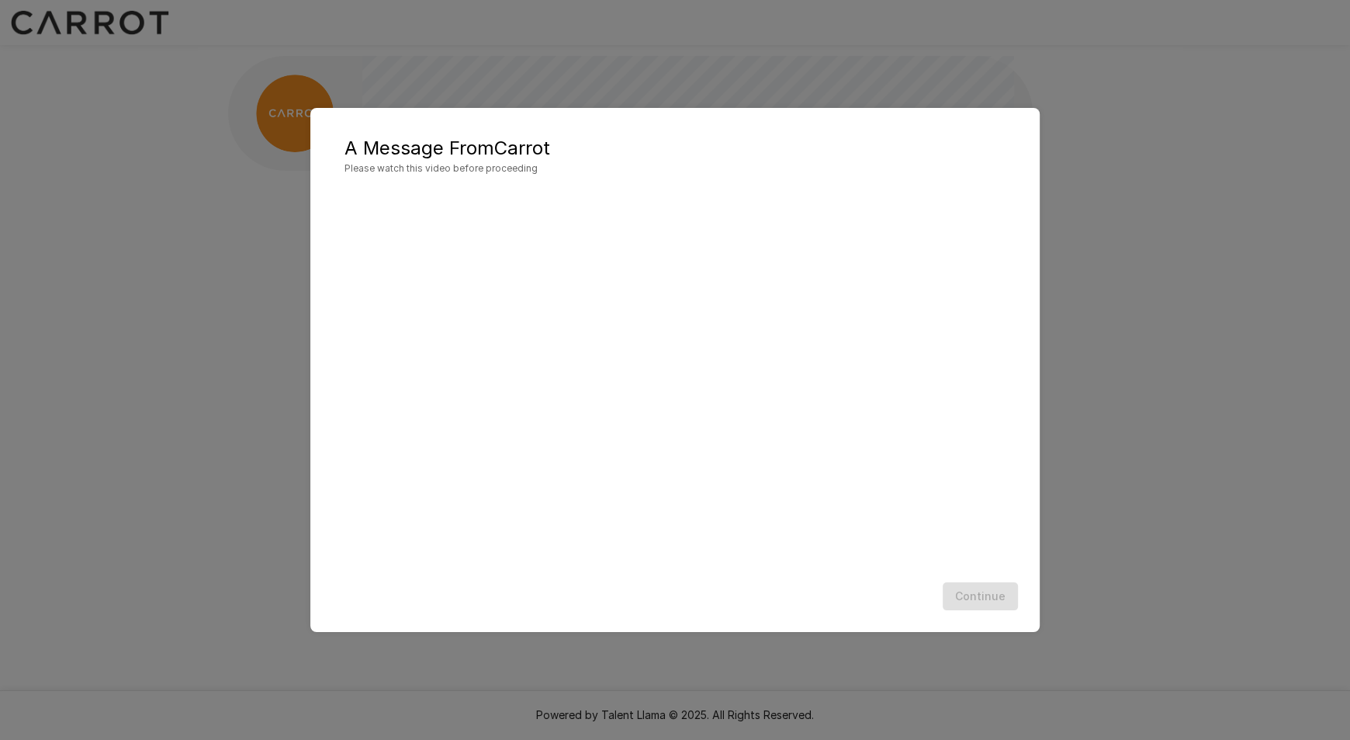
click at [991, 592] on div "Continue" at bounding box center [675, 596] width 698 height 41
click at [984, 591] on div "Continue" at bounding box center [675, 596] width 698 height 41
click at [1003, 604] on button "Continue" at bounding box center [980, 596] width 75 height 29
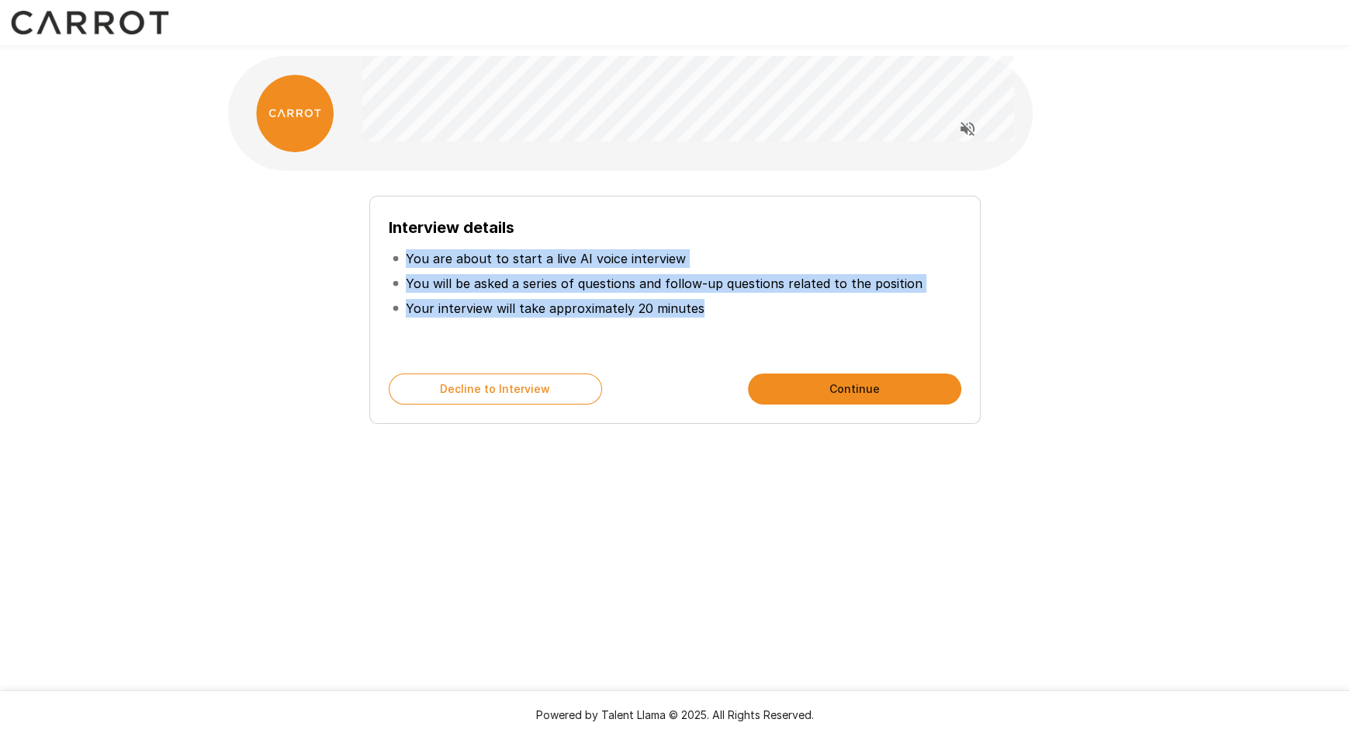
drag, startPoint x: 688, startPoint y: 324, endPoint x: 383, endPoint y: 262, distance: 311.1
click at [383, 262] on div "Interview details You are about to start a live AI voice interview You will be …" at bounding box center [674, 310] width 611 height 228
click at [512, 281] on p "You will be asked a series of questions and follow-up questions related to the …" at bounding box center [664, 283] width 517 height 19
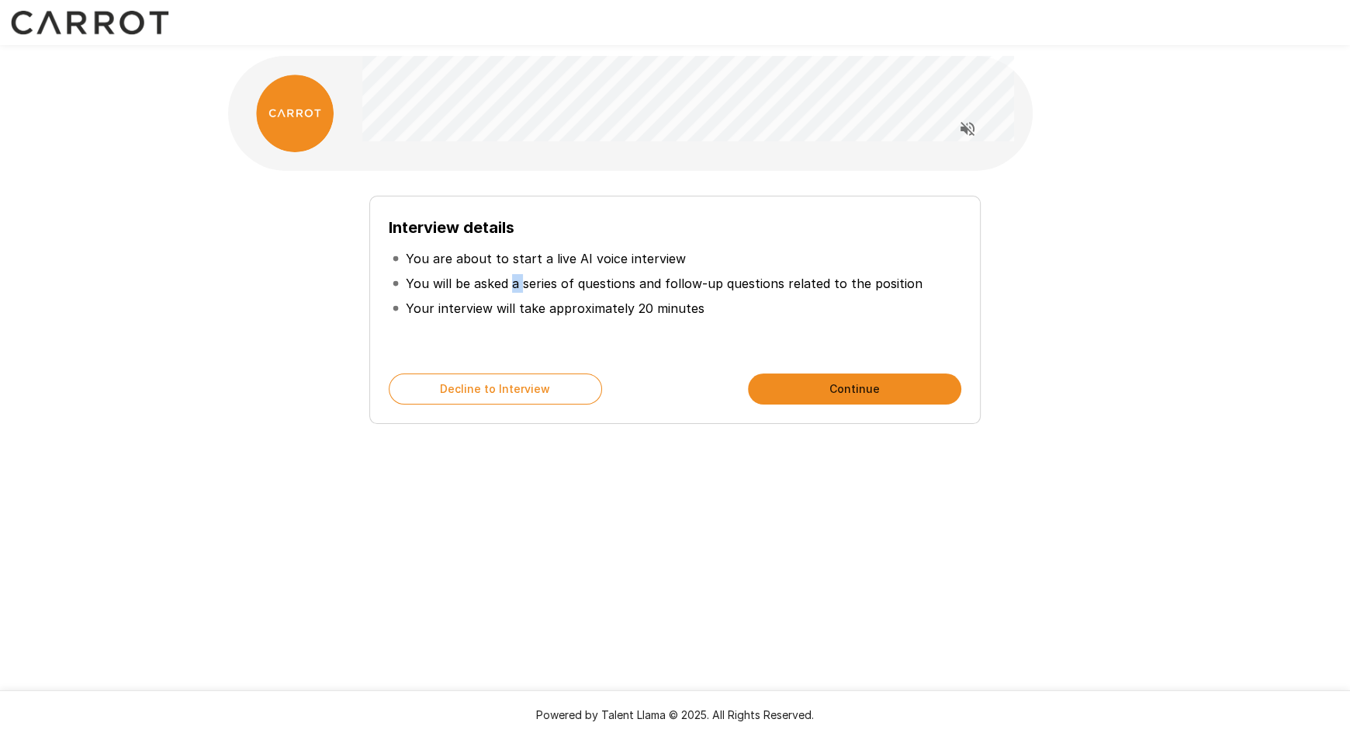
click at [512, 281] on p "You will be asked a series of questions and follow-up questions related to the …" at bounding box center [664, 283] width 517 height 19
click at [571, 281] on p "You will be asked a series of questions and follow-up questions related to the …" at bounding box center [664, 283] width 517 height 19
click at [836, 380] on button "Continue" at bounding box center [854, 388] width 213 height 31
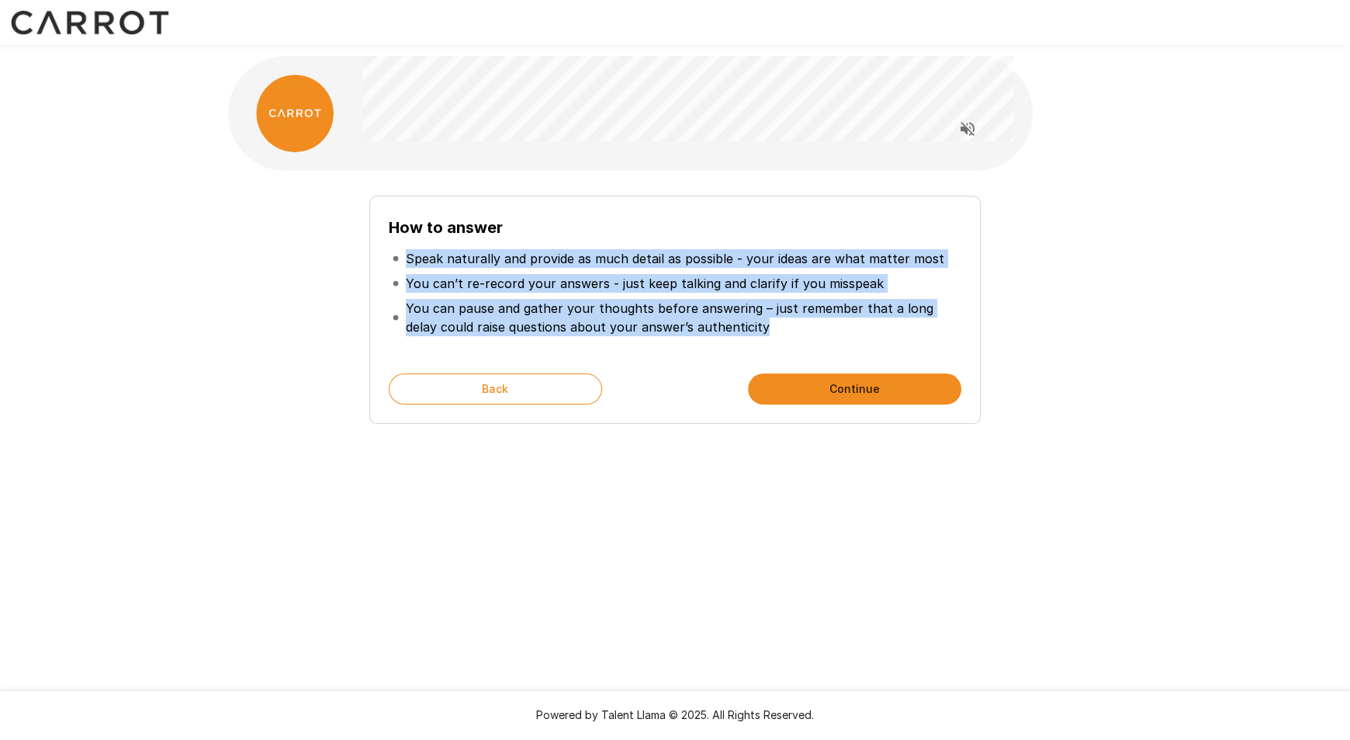
drag, startPoint x: 400, startPoint y: 255, endPoint x: 803, endPoint y: 319, distance: 407.9
click at [803, 319] on ul "Speak naturally and provide as much detail as possible - your ideas are what ma…" at bounding box center [675, 293] width 573 height 106
click at [791, 325] on p "You can pause and gather your thoughts before answering – just remember that a …" at bounding box center [682, 317] width 553 height 37
drag, startPoint x: 770, startPoint y: 348, endPoint x: 409, endPoint y: 334, distance: 361.1
click at [317, 254] on div "How to answer Speak naturally and provide as much detail as possible - your ide…" at bounding box center [675, 303] width 882 height 241
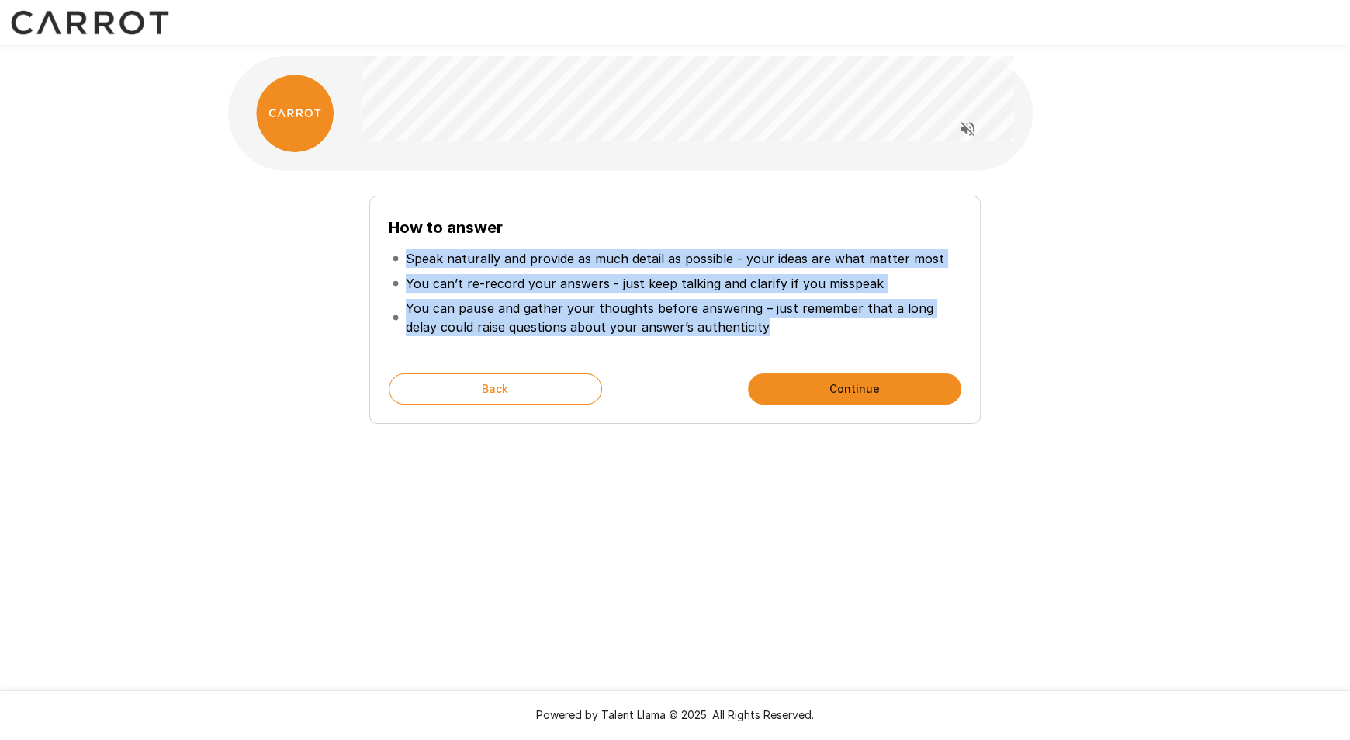
copy ul "Speak naturally and provide as much detail as possible - your ideas are what ma…"
click at [898, 394] on button "Continue" at bounding box center [854, 388] width 213 height 31
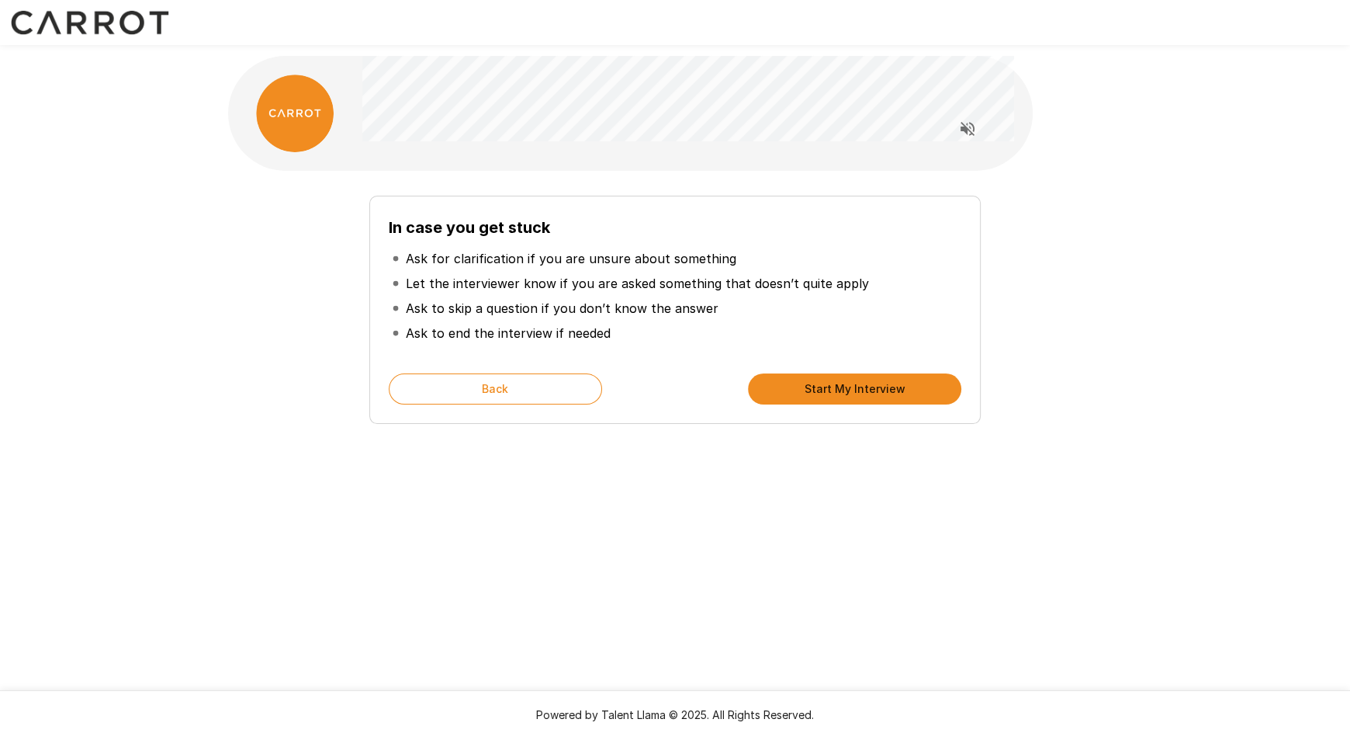
click at [856, 394] on button "Start My Interview" at bounding box center [854, 388] width 213 height 31
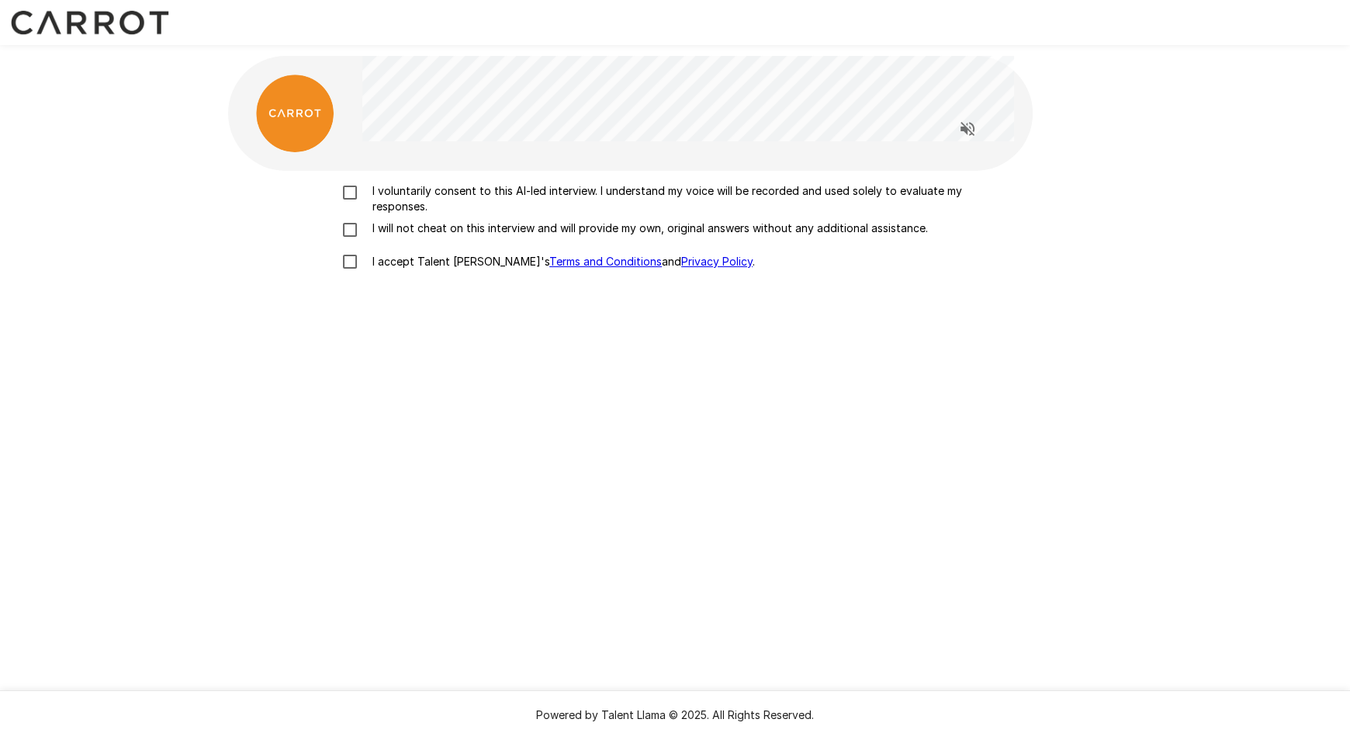
click at [378, 227] on p "I will not cheat on this interview and will provide my own, original answers wi…" at bounding box center [647, 228] width 562 height 16
click at [404, 187] on p "I voluntarily consent to this AI-led interview. I understand my voice will be r…" at bounding box center [691, 198] width 650 height 31
click at [393, 252] on label "I accept Talent Llama's Terms and Conditions and Privacy Policy ." at bounding box center [675, 261] width 683 height 33
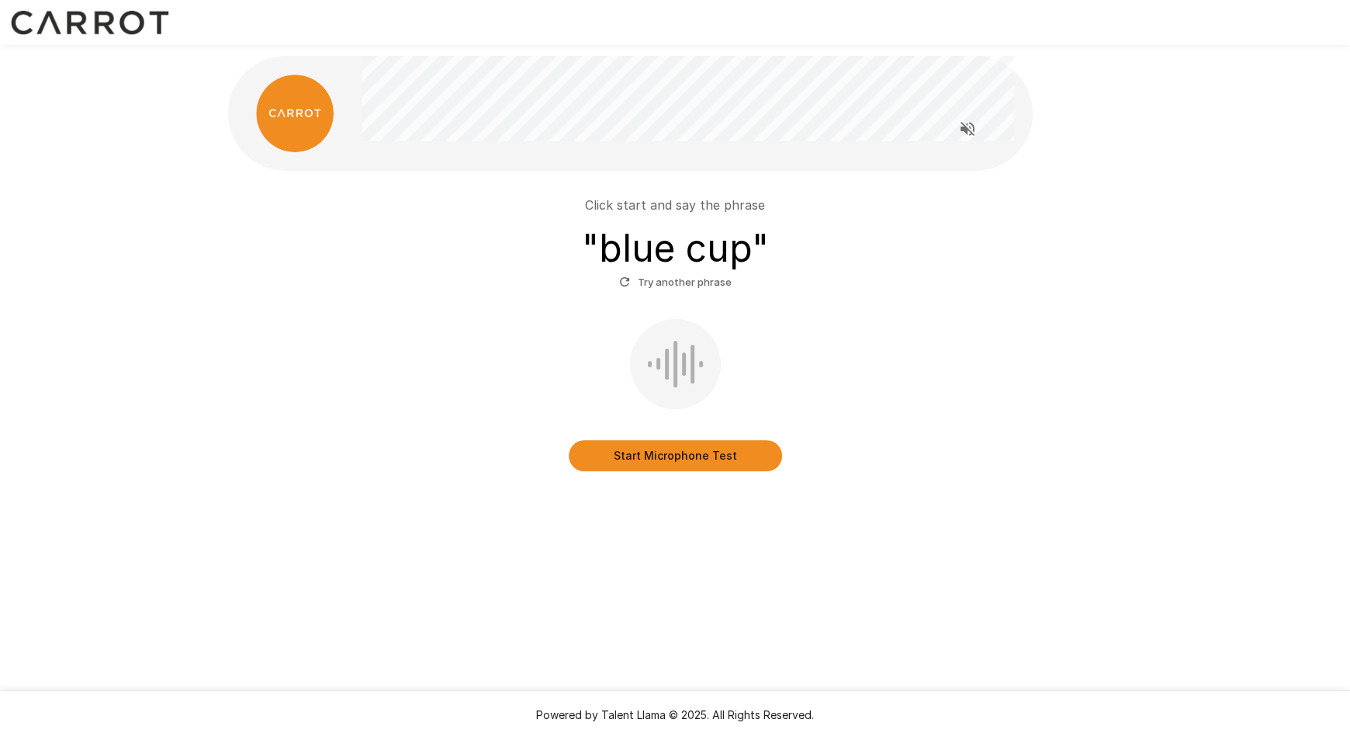
click at [686, 449] on button "Start Microphone Test" at bounding box center [675, 455] width 213 height 31
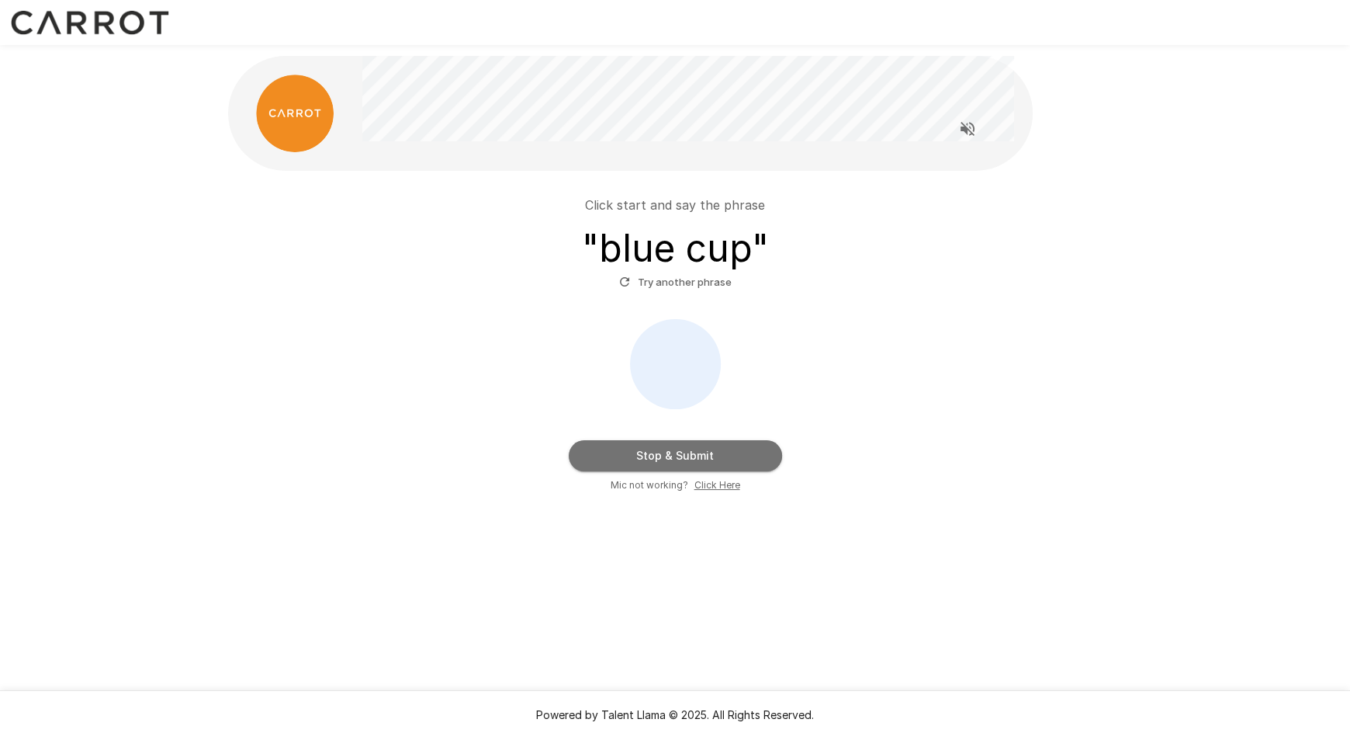
click at [730, 461] on button "Stop & Submit" at bounding box center [675, 455] width 213 height 31
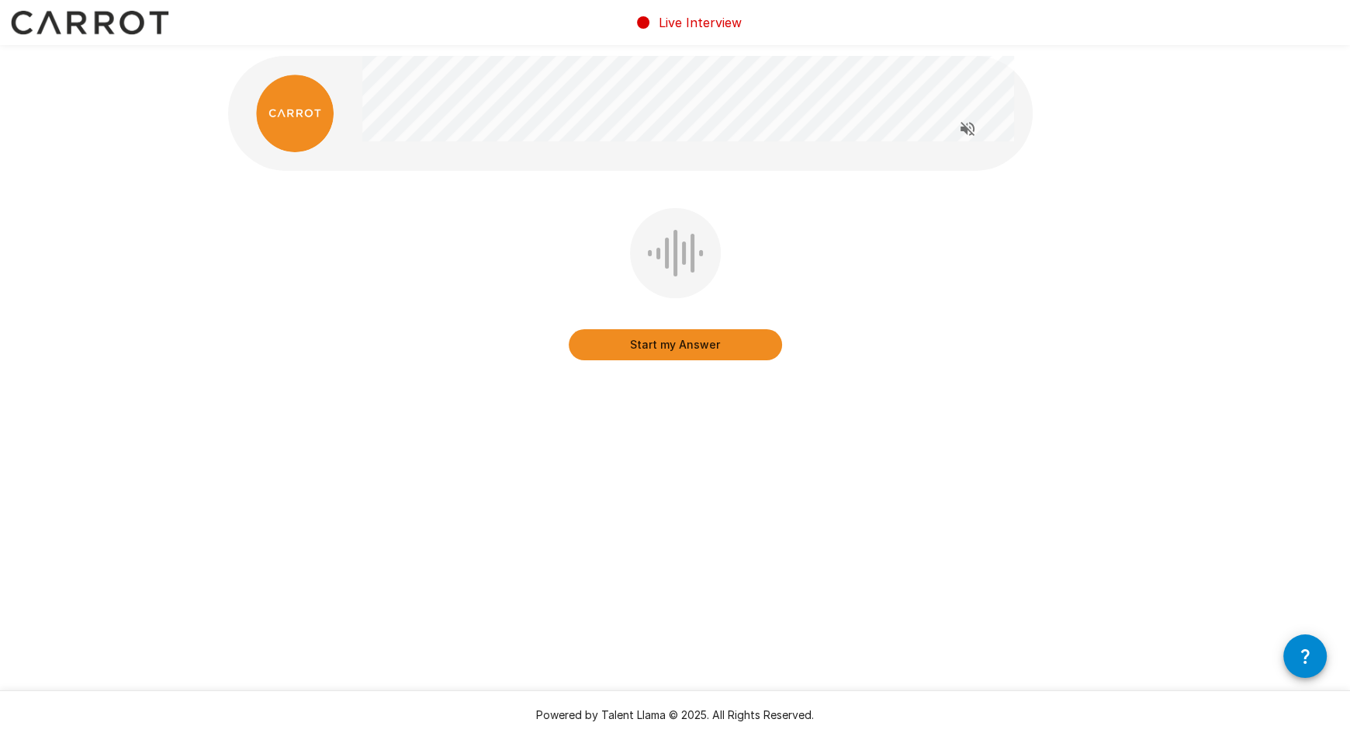
click at [601, 351] on button "Start my Answer" at bounding box center [675, 344] width 213 height 31
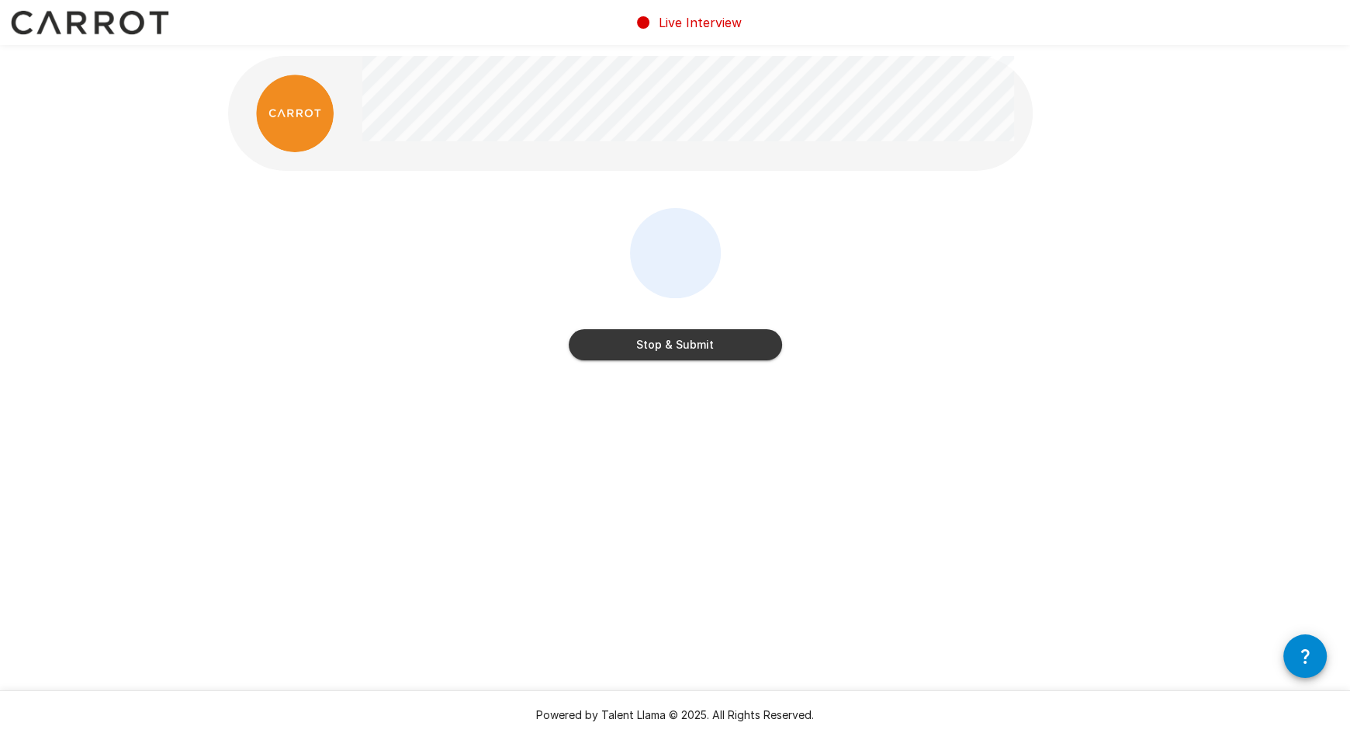
click at [683, 347] on button "Stop & Submit" at bounding box center [675, 344] width 213 height 31
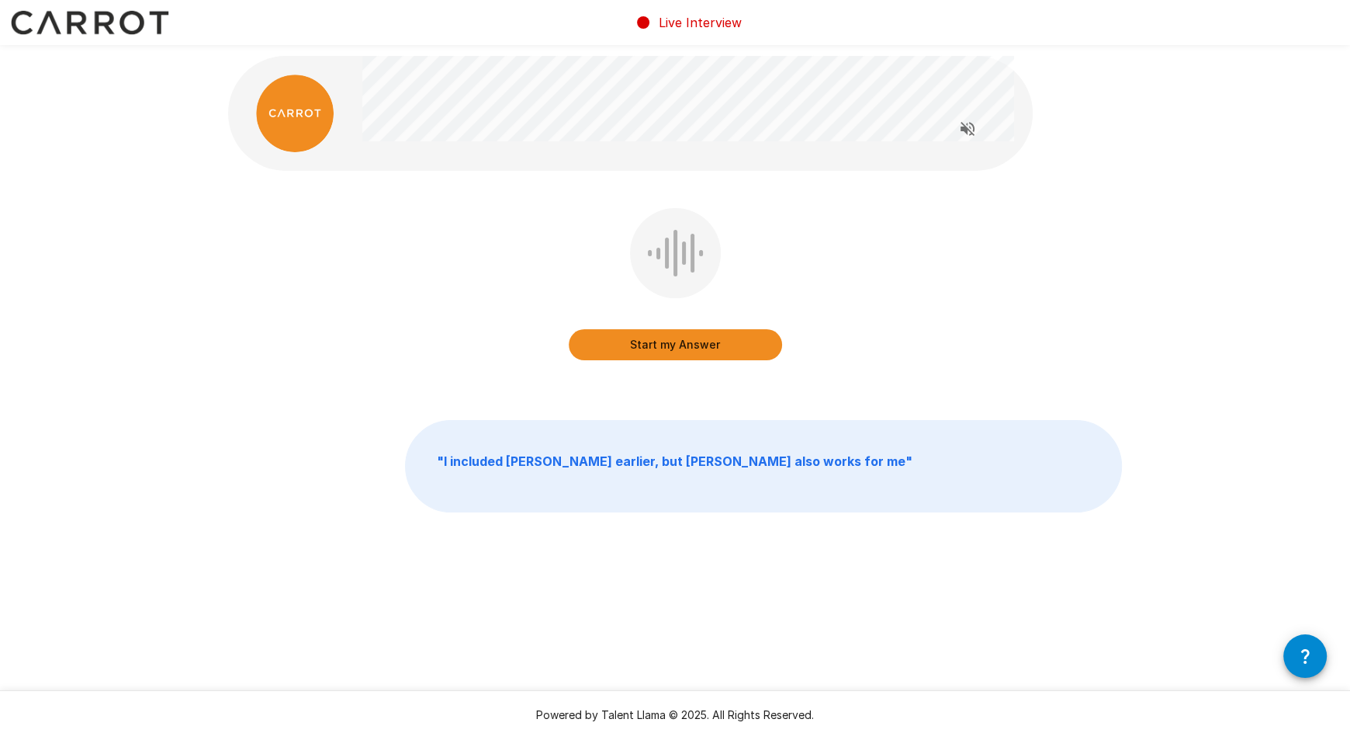
click at [608, 352] on button "Start my Answer" at bounding box center [675, 344] width 213 height 31
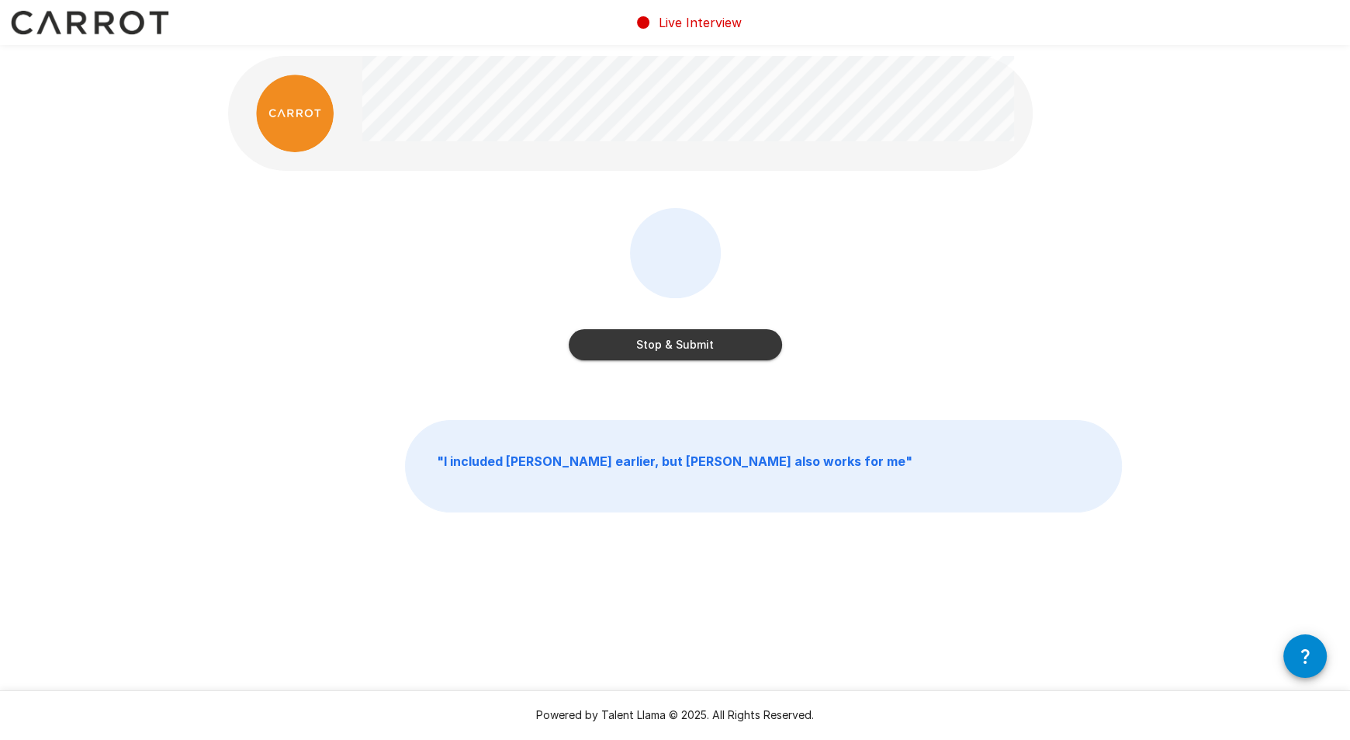
click at [684, 342] on button "Stop & Submit" at bounding box center [675, 344] width 213 height 31
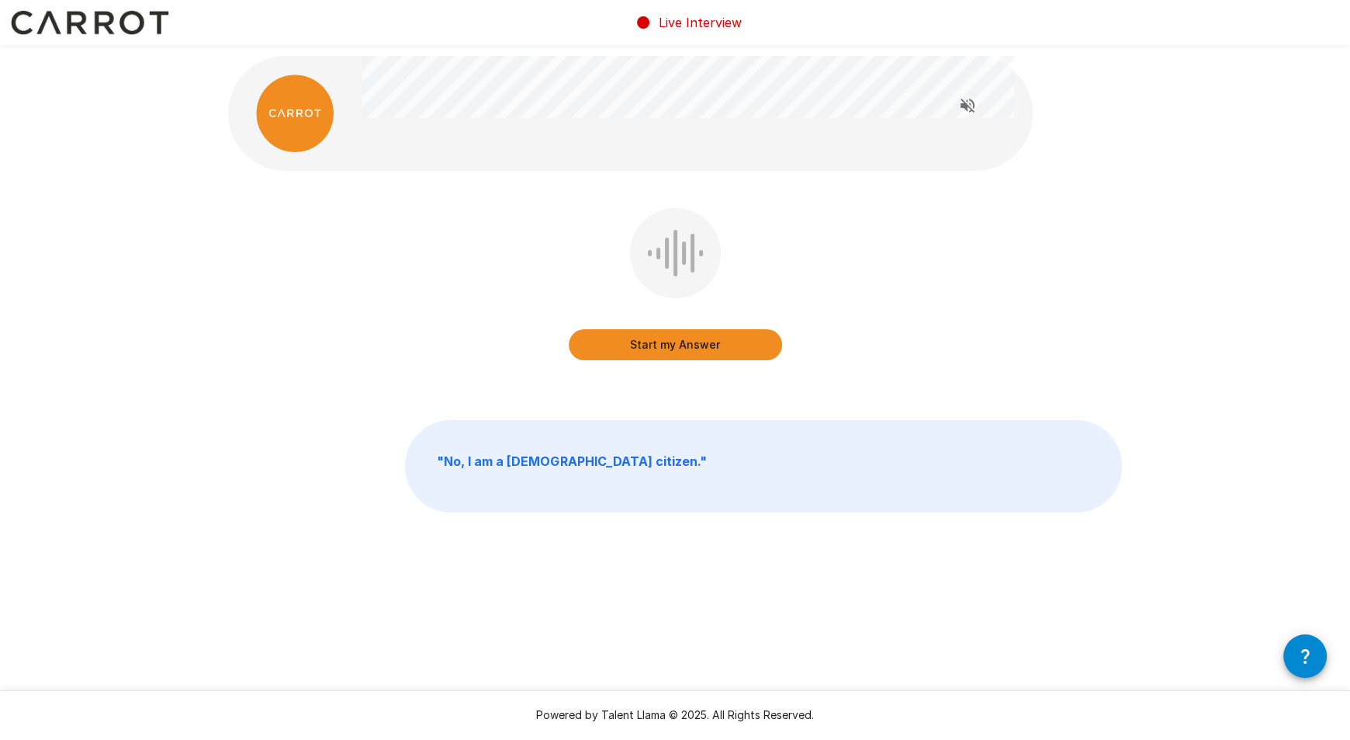
click at [611, 352] on button "Start my Answer" at bounding box center [675, 344] width 213 height 31
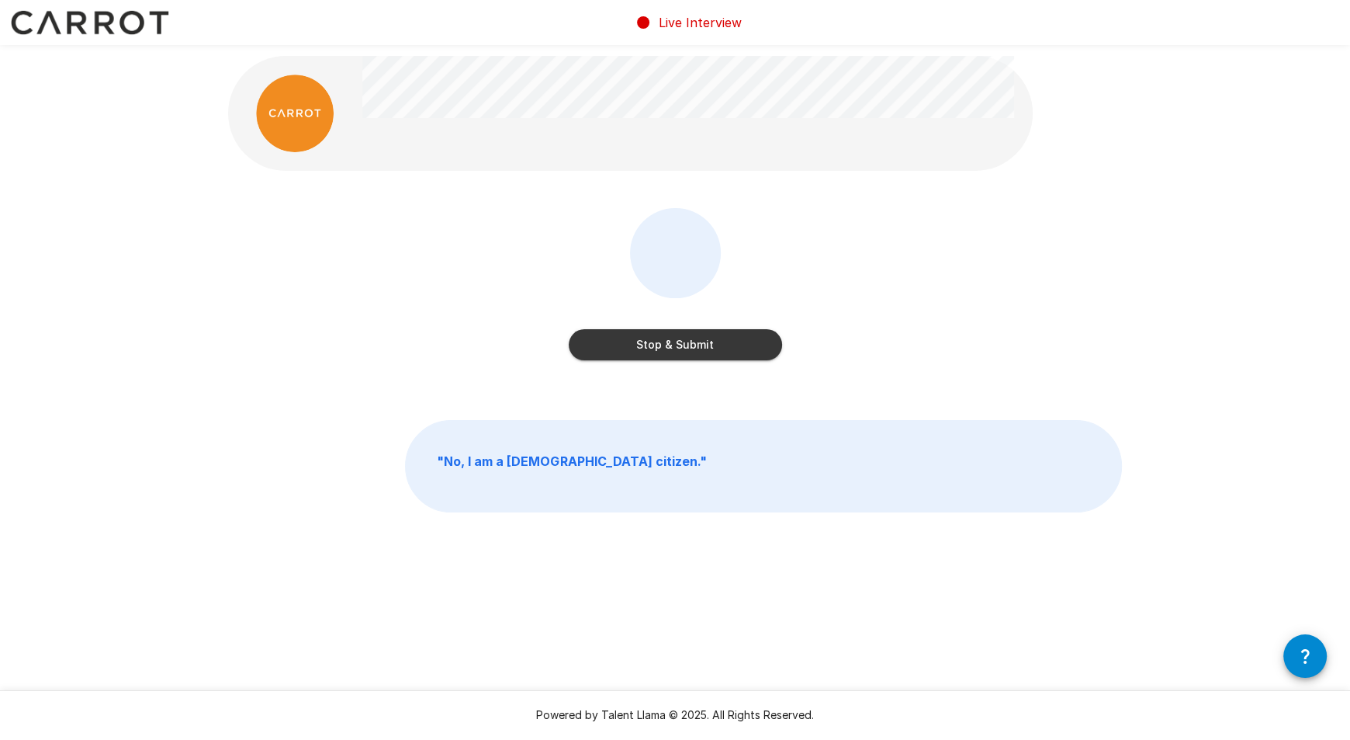
click at [674, 347] on button "Stop & Submit" at bounding box center [675, 344] width 213 height 31
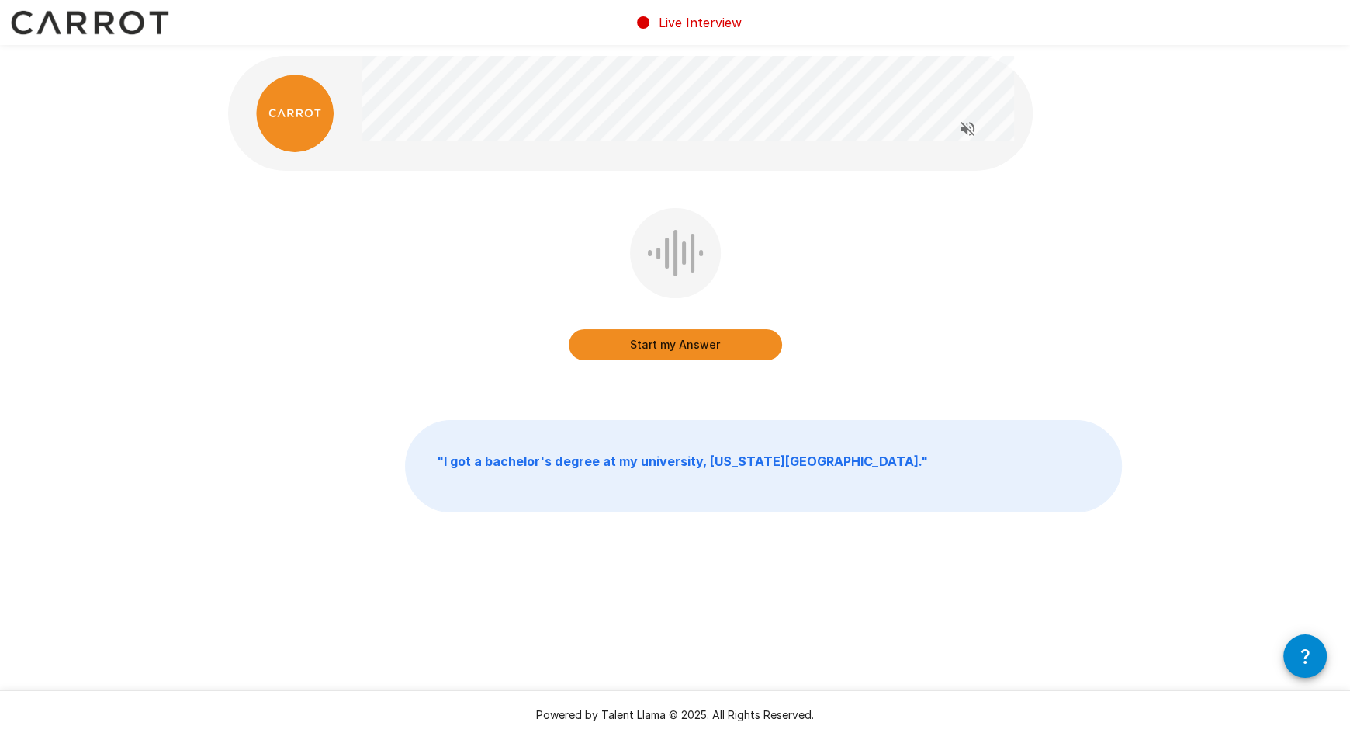
click at [608, 337] on button "Start my Answer" at bounding box center [675, 344] width 213 height 31
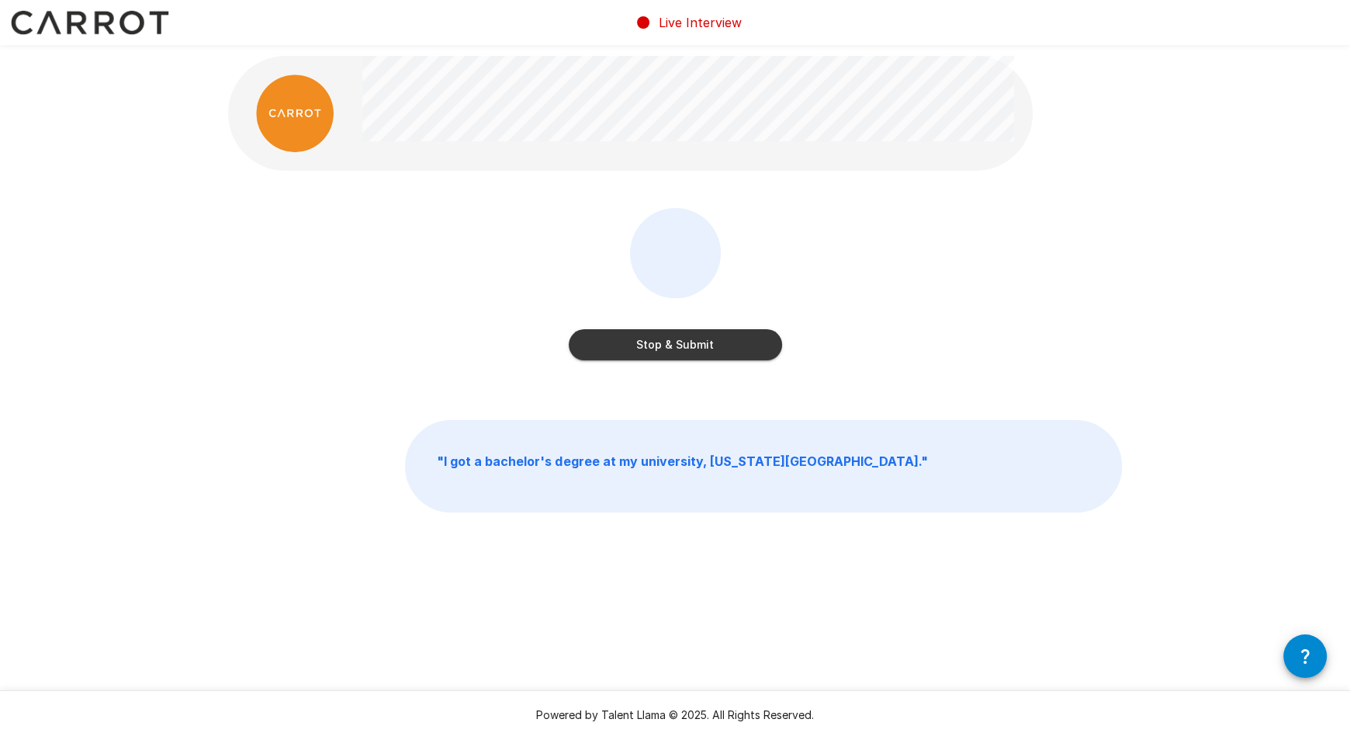
click at [611, 341] on button "Stop & Submit" at bounding box center [675, 344] width 213 height 31
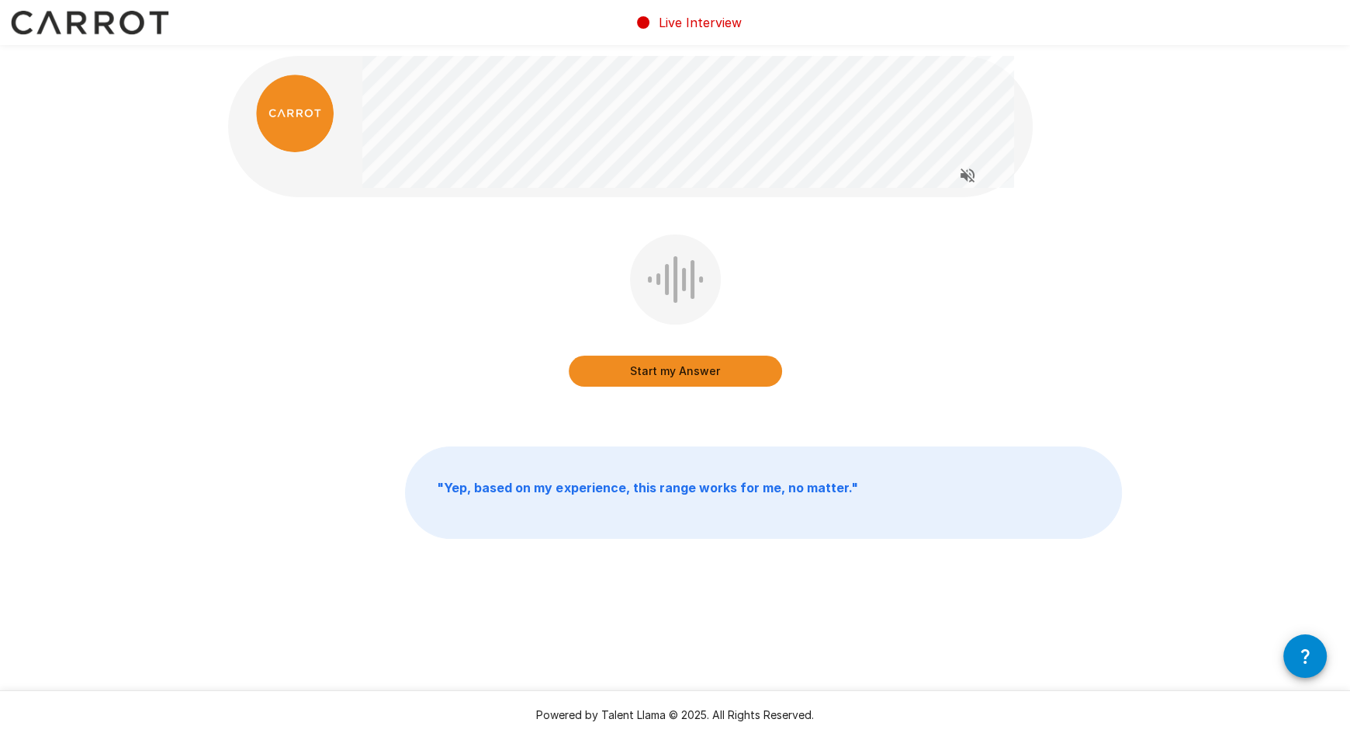
click at [660, 377] on button "Start my Answer" at bounding box center [675, 370] width 213 height 31
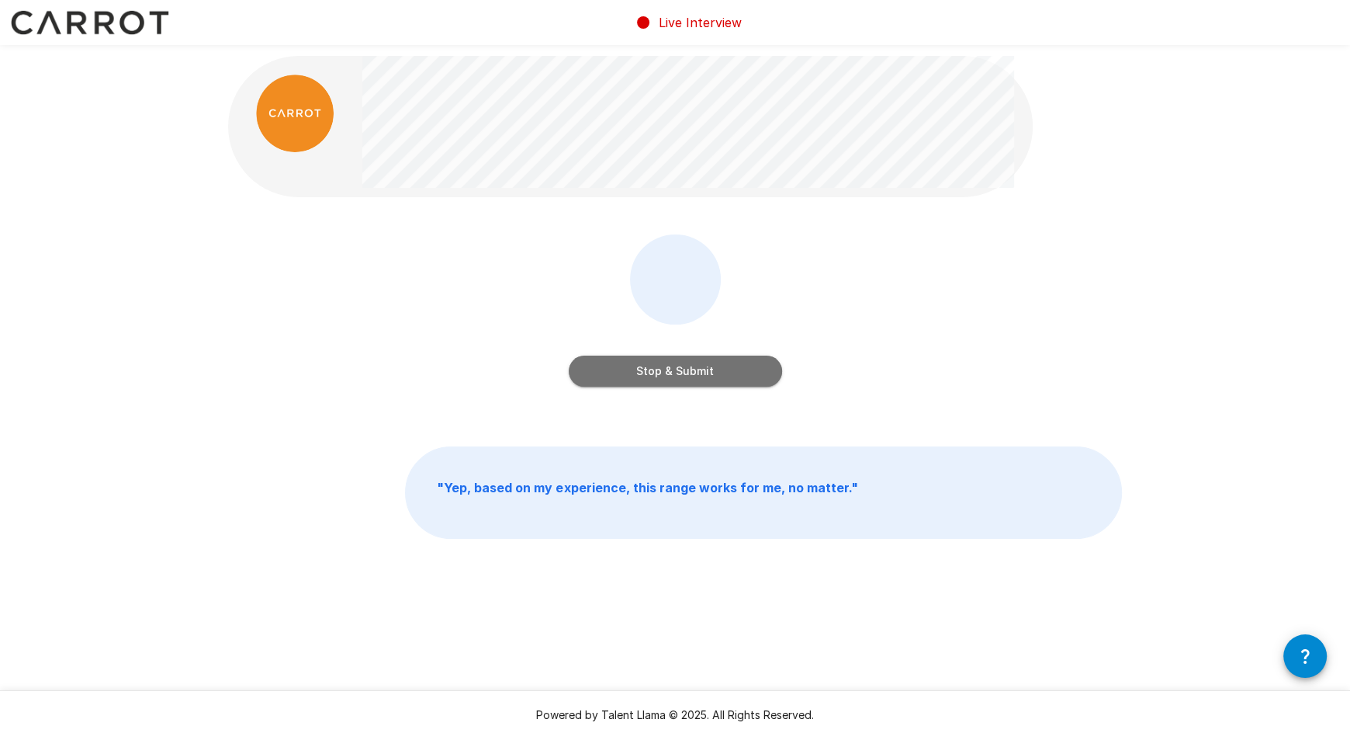
click at [677, 379] on button "Stop & Submit" at bounding box center [675, 370] width 213 height 31
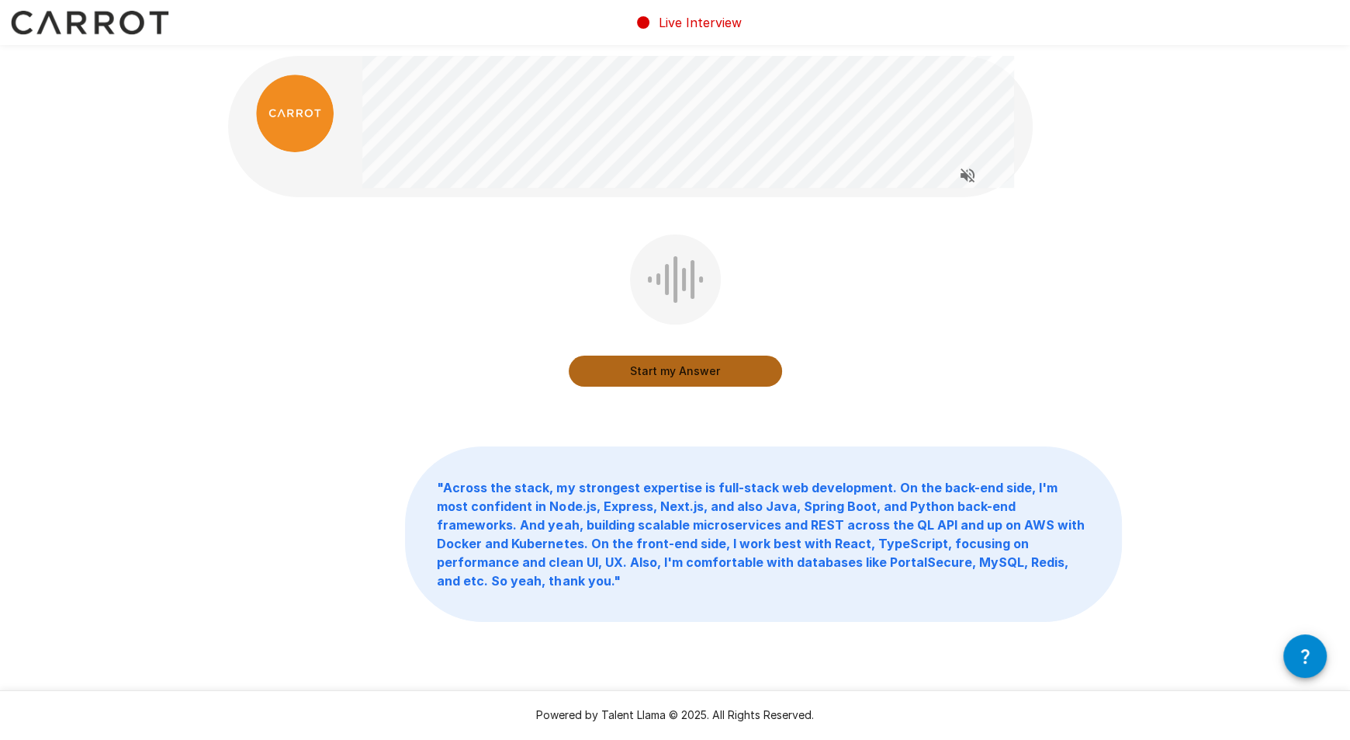
click at [660, 376] on button "Start my Answer" at bounding box center [675, 370] width 213 height 31
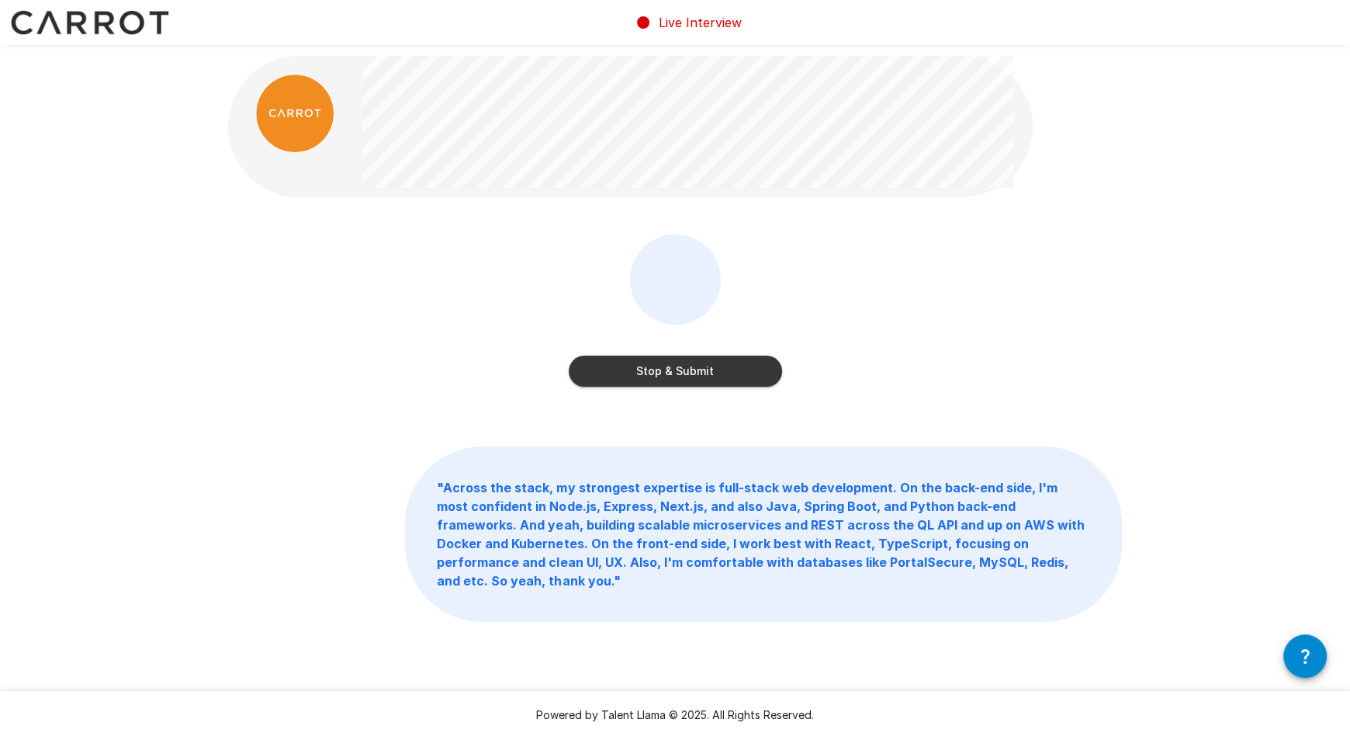
click at [644, 365] on button "Stop & Submit" at bounding box center [675, 370] width 213 height 31
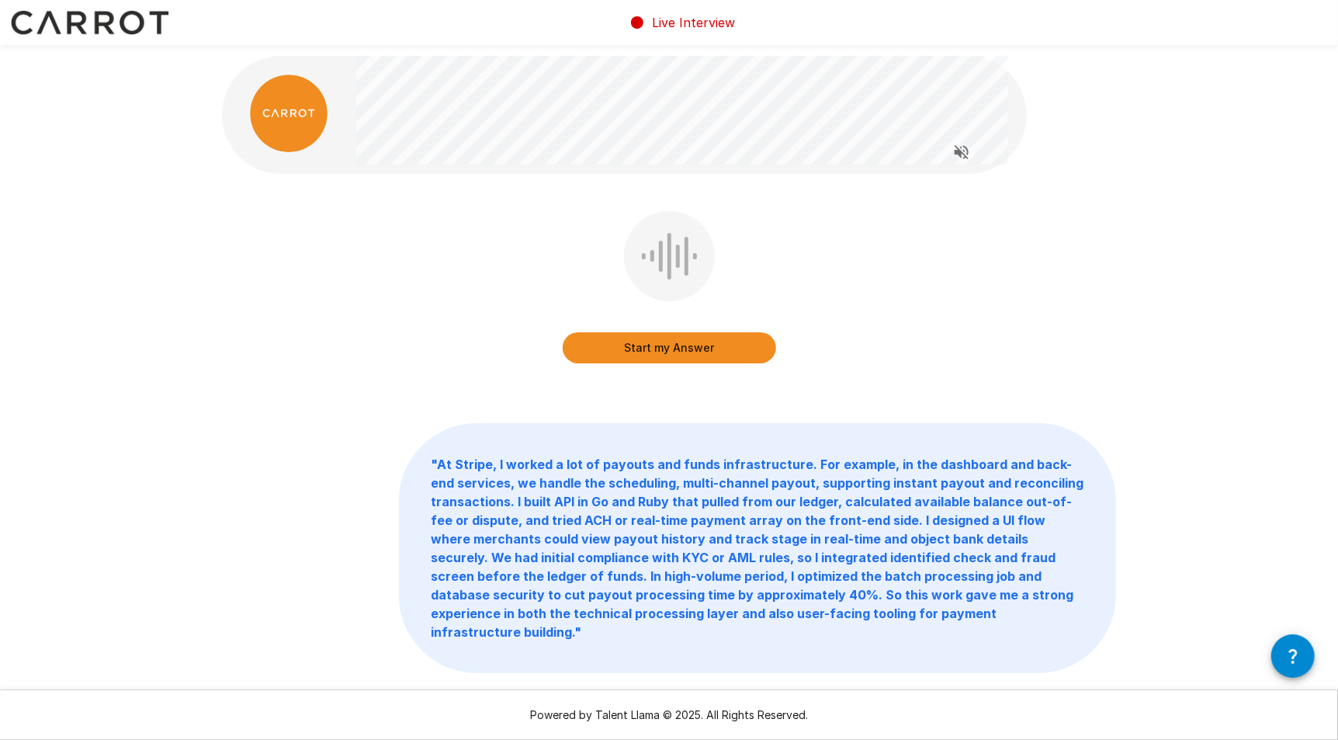
click at [644, 345] on button "Start my Answer" at bounding box center [669, 347] width 213 height 31
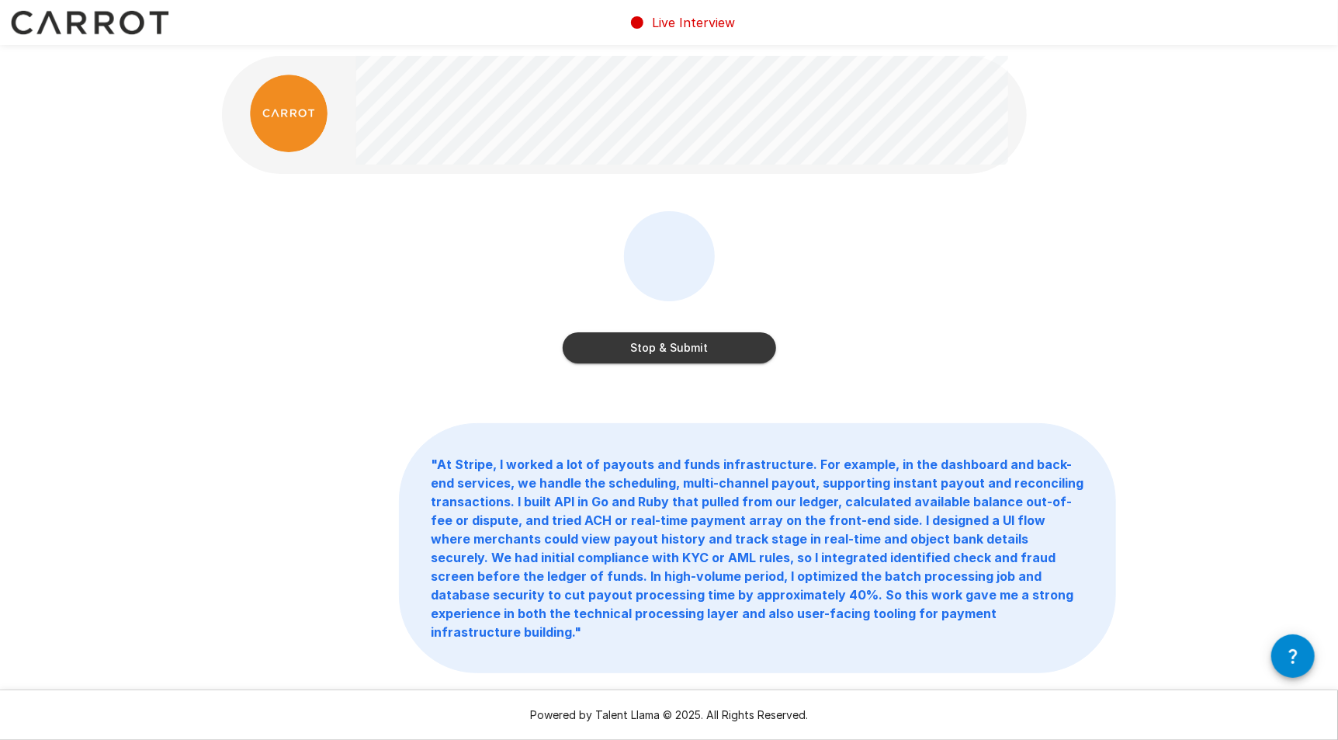
click at [671, 356] on button "Stop & Submit" at bounding box center [669, 347] width 213 height 31
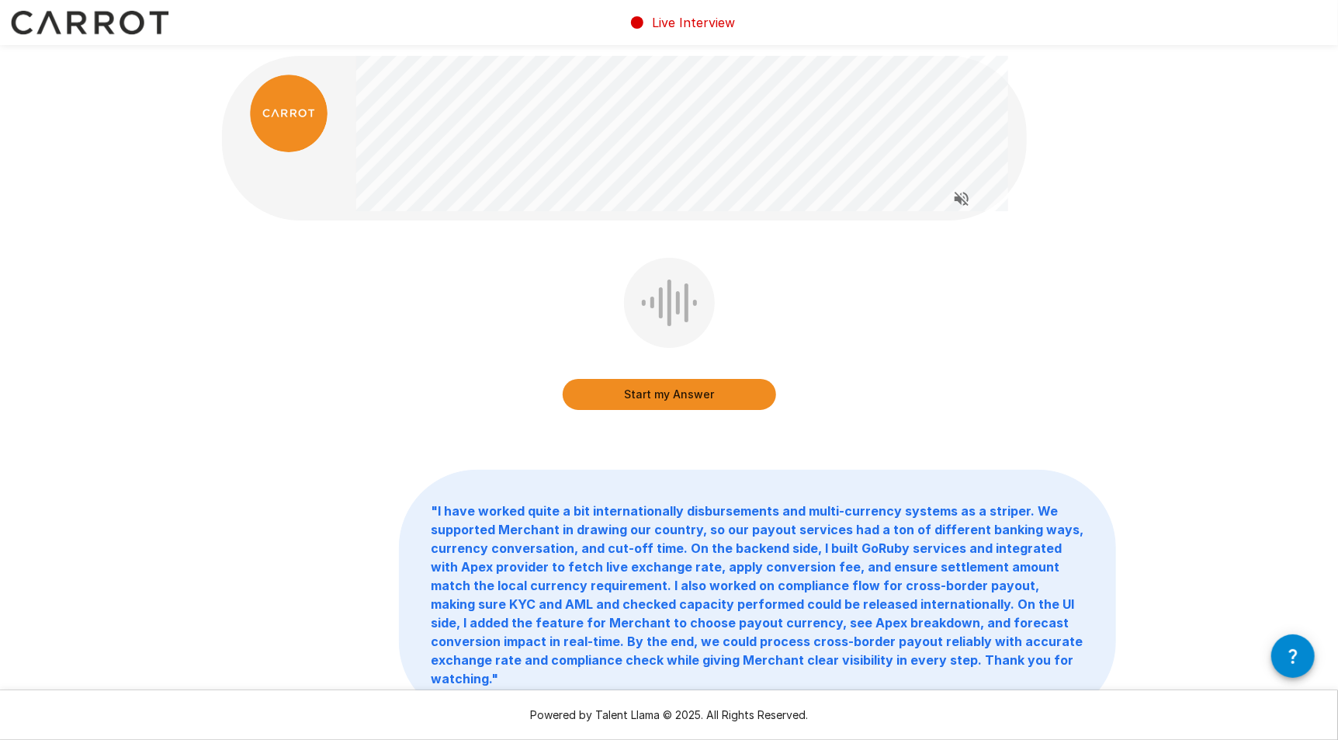
click at [663, 396] on button "Start my Answer" at bounding box center [669, 394] width 213 height 31
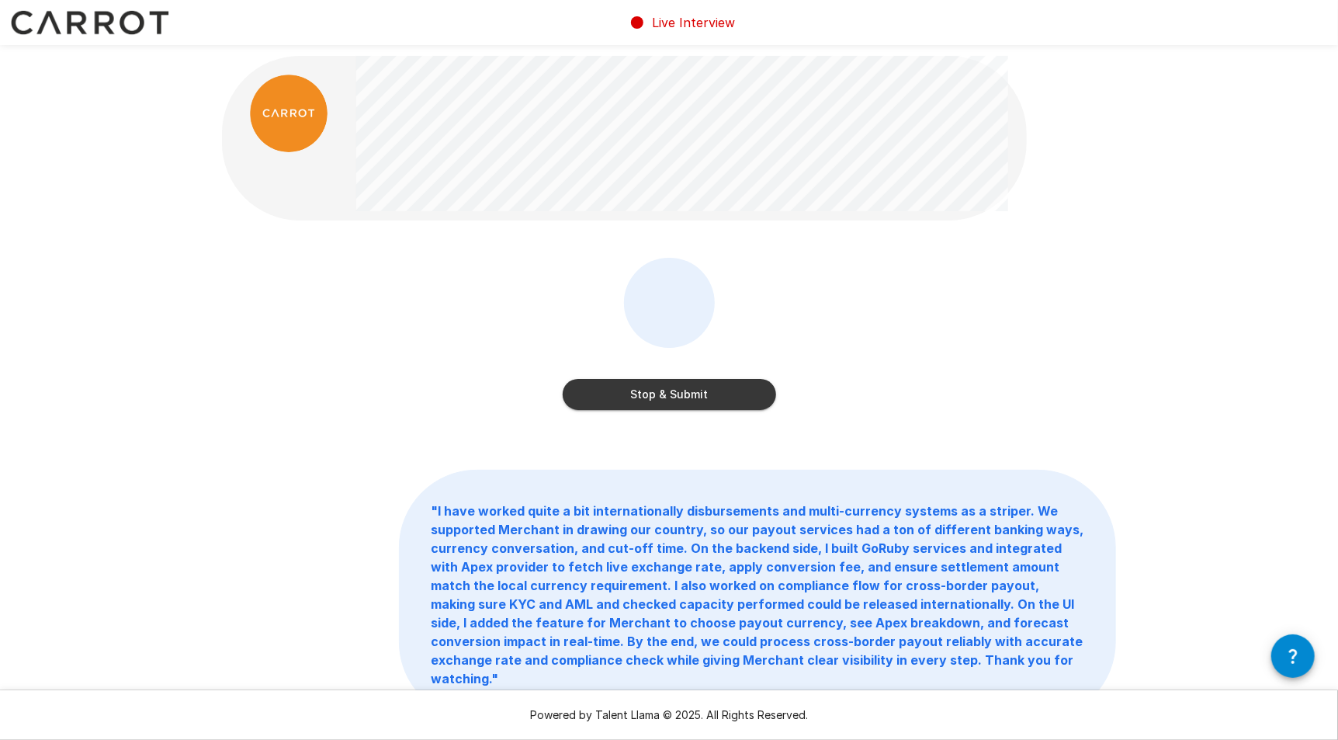
click at [726, 377] on div "Stop & Submit" at bounding box center [669, 379] width 213 height 62
click at [726, 386] on button "Stop & Submit" at bounding box center [669, 394] width 213 height 31
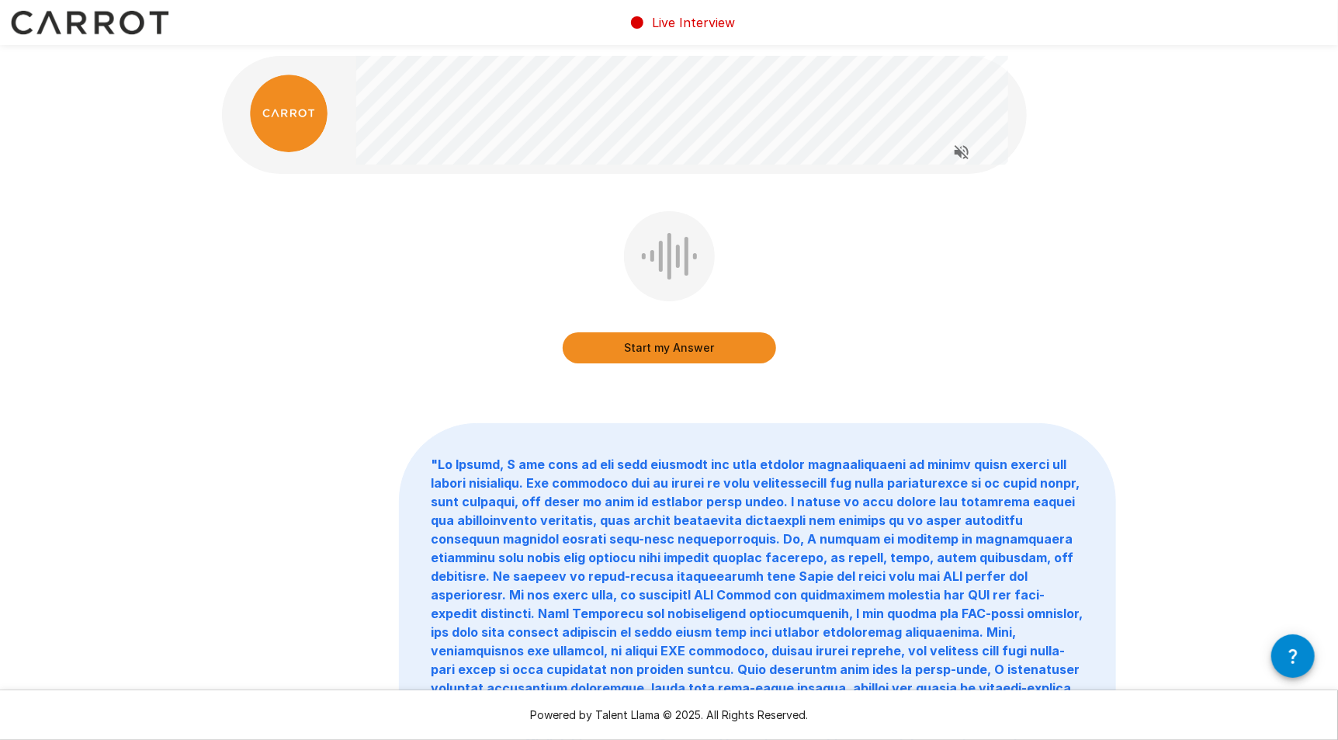
click at [681, 345] on button "Start my Answer" at bounding box center [669, 347] width 213 height 31
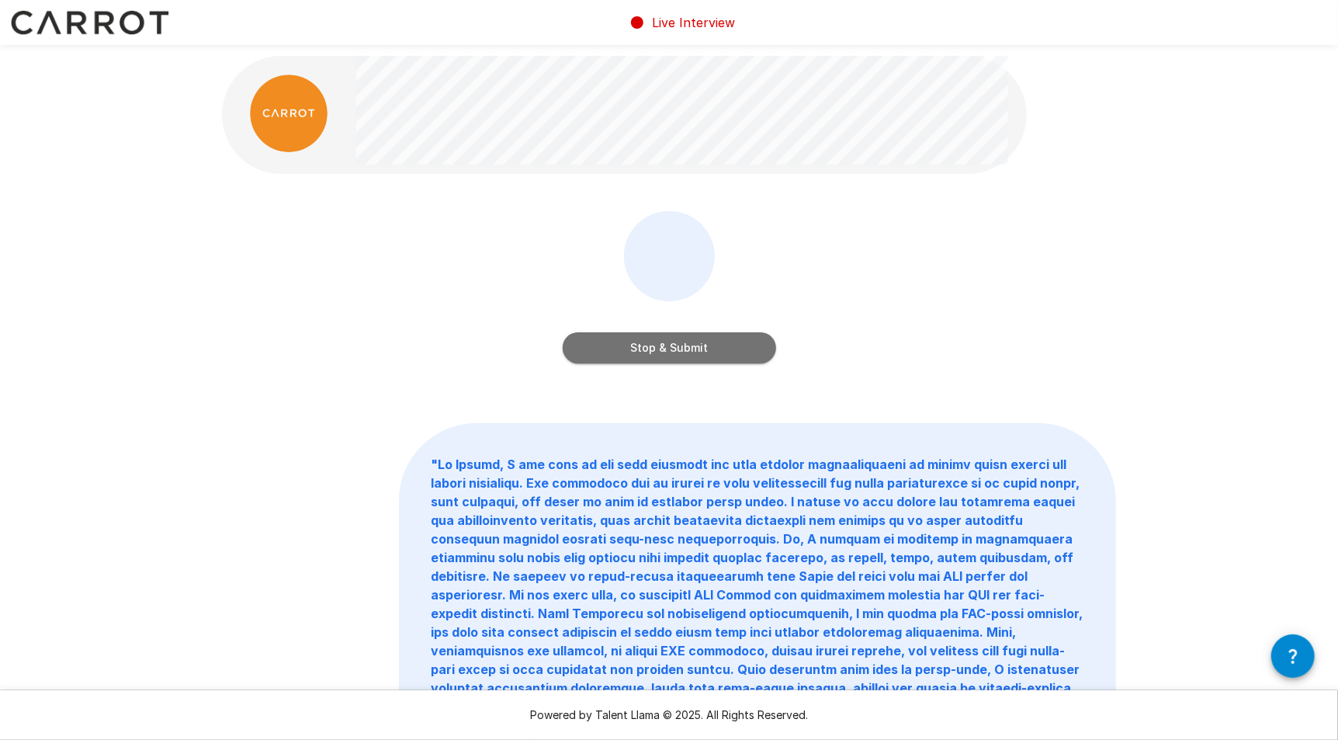
click at [663, 349] on button "Stop & Submit" at bounding box center [669, 347] width 213 height 31
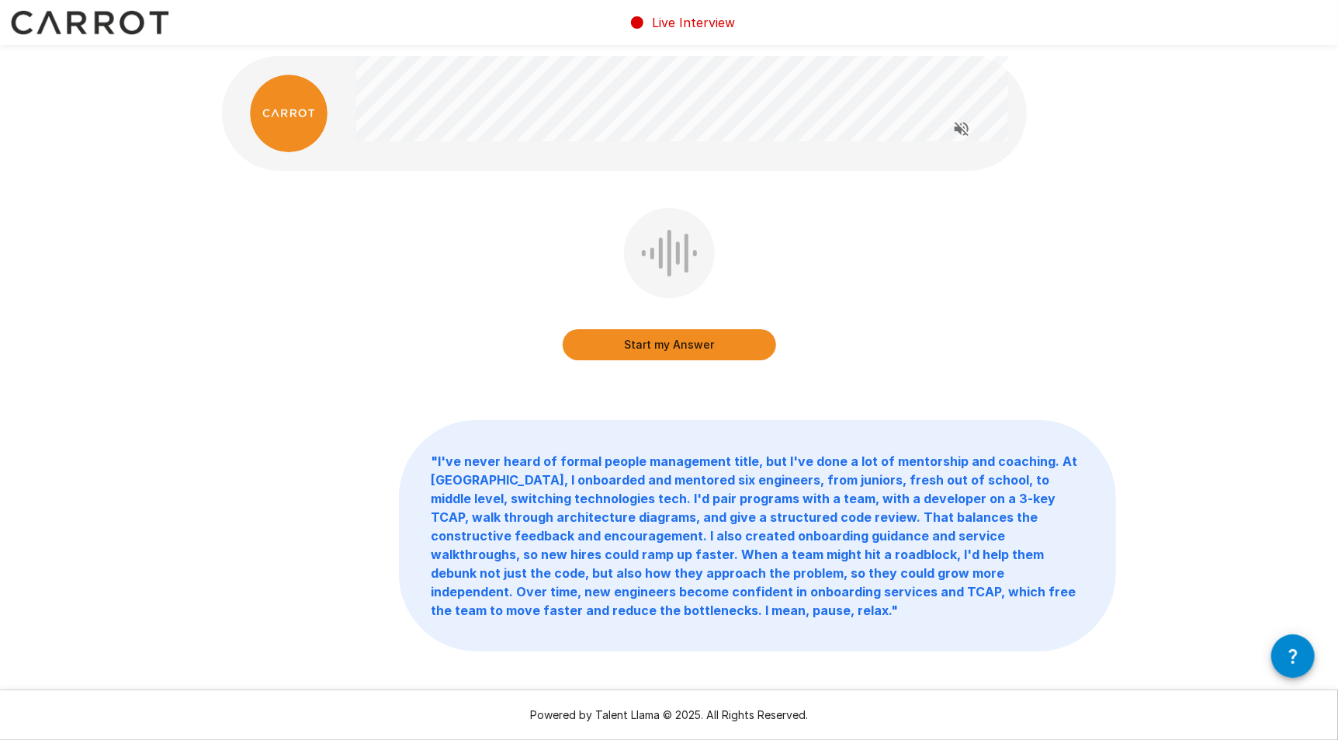
click at [656, 344] on button "Start my Answer" at bounding box center [669, 344] width 213 height 31
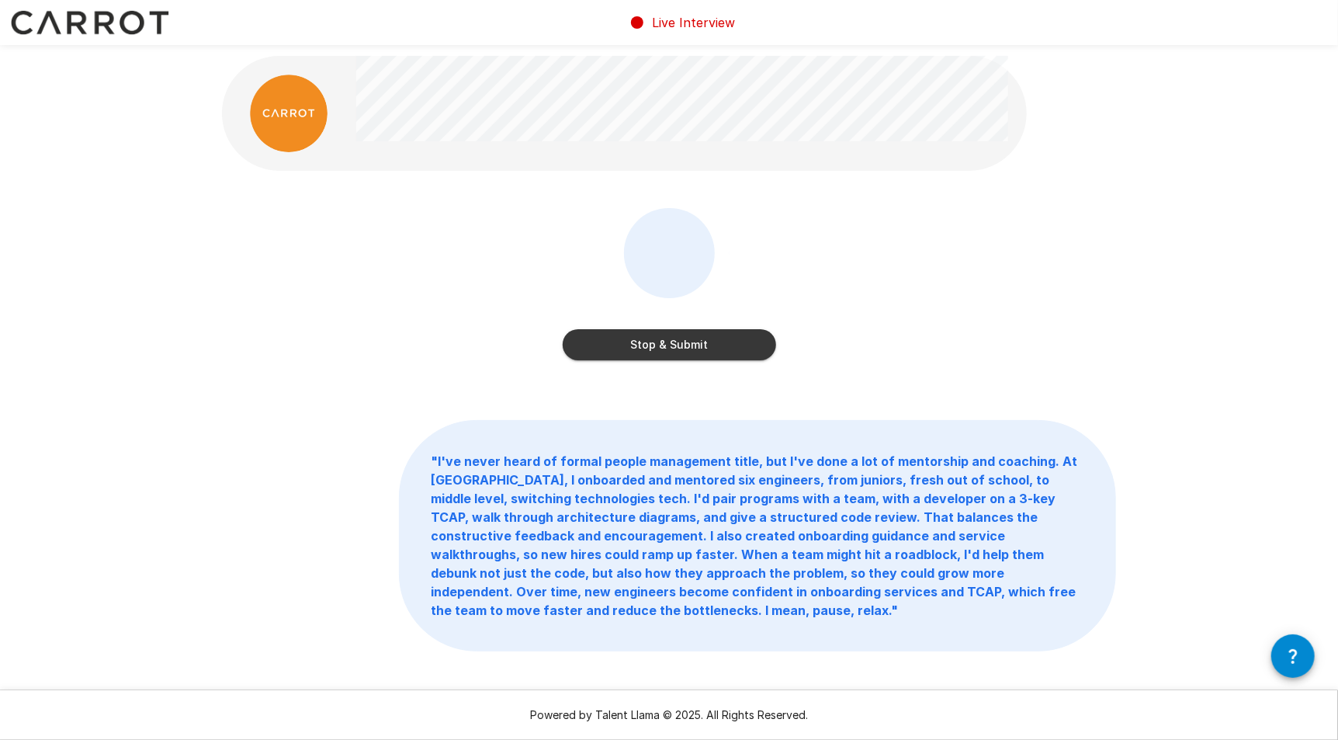
click at [648, 345] on button "Stop & Submit" at bounding box center [669, 344] width 213 height 31
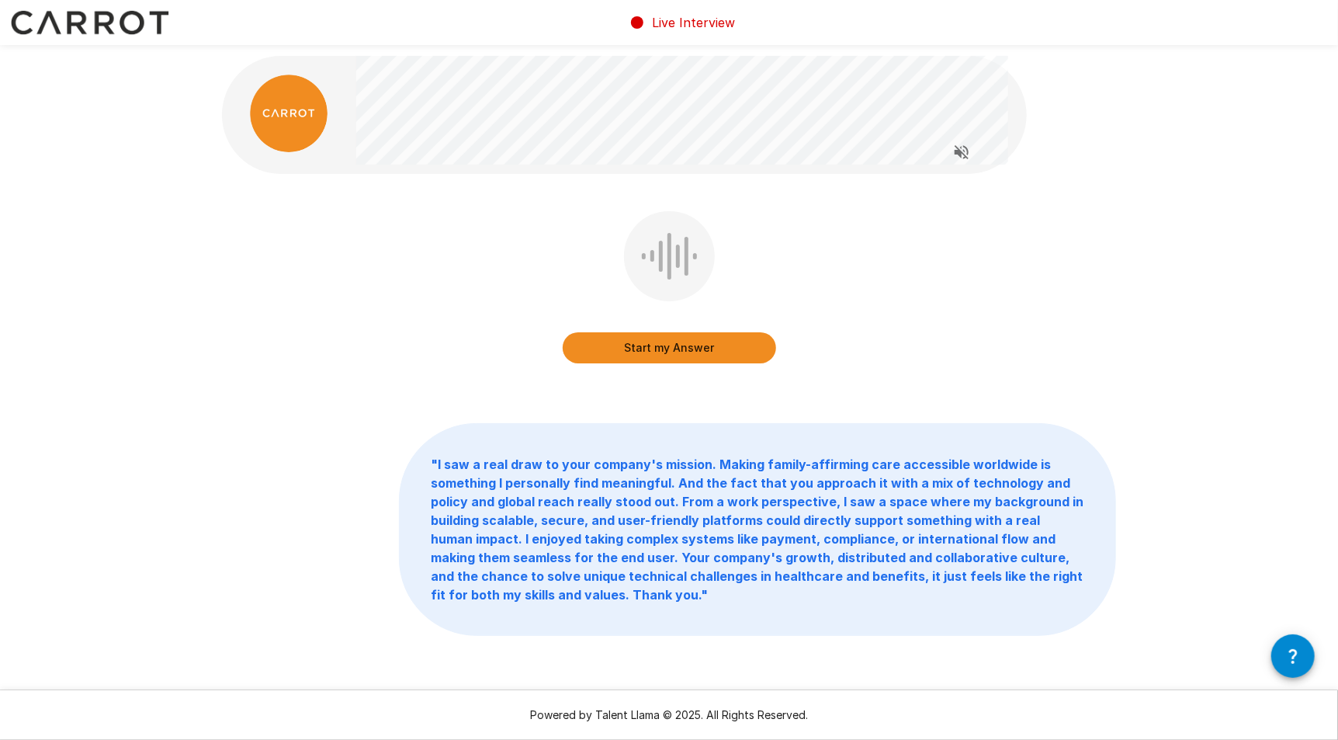
click at [665, 345] on button "Start my Answer" at bounding box center [669, 347] width 213 height 31
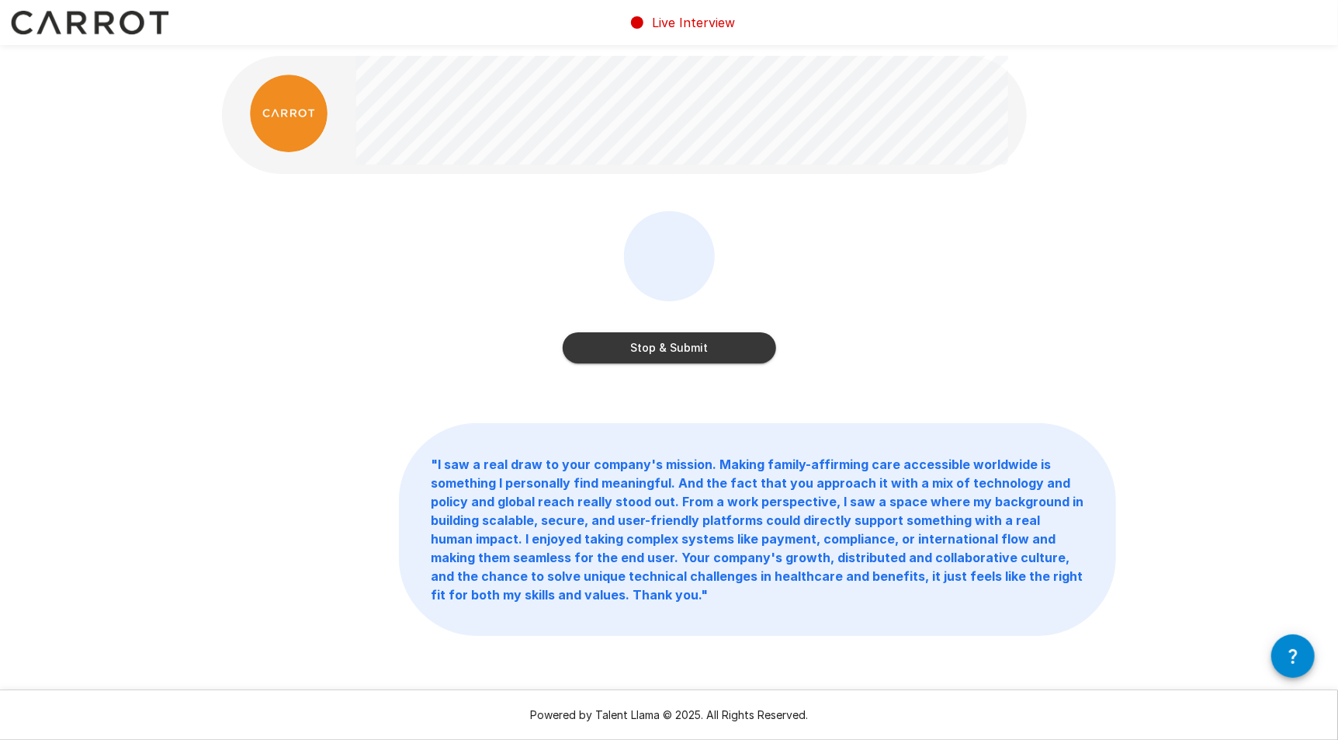
click at [634, 348] on button "Stop & Submit" at bounding box center [669, 347] width 213 height 31
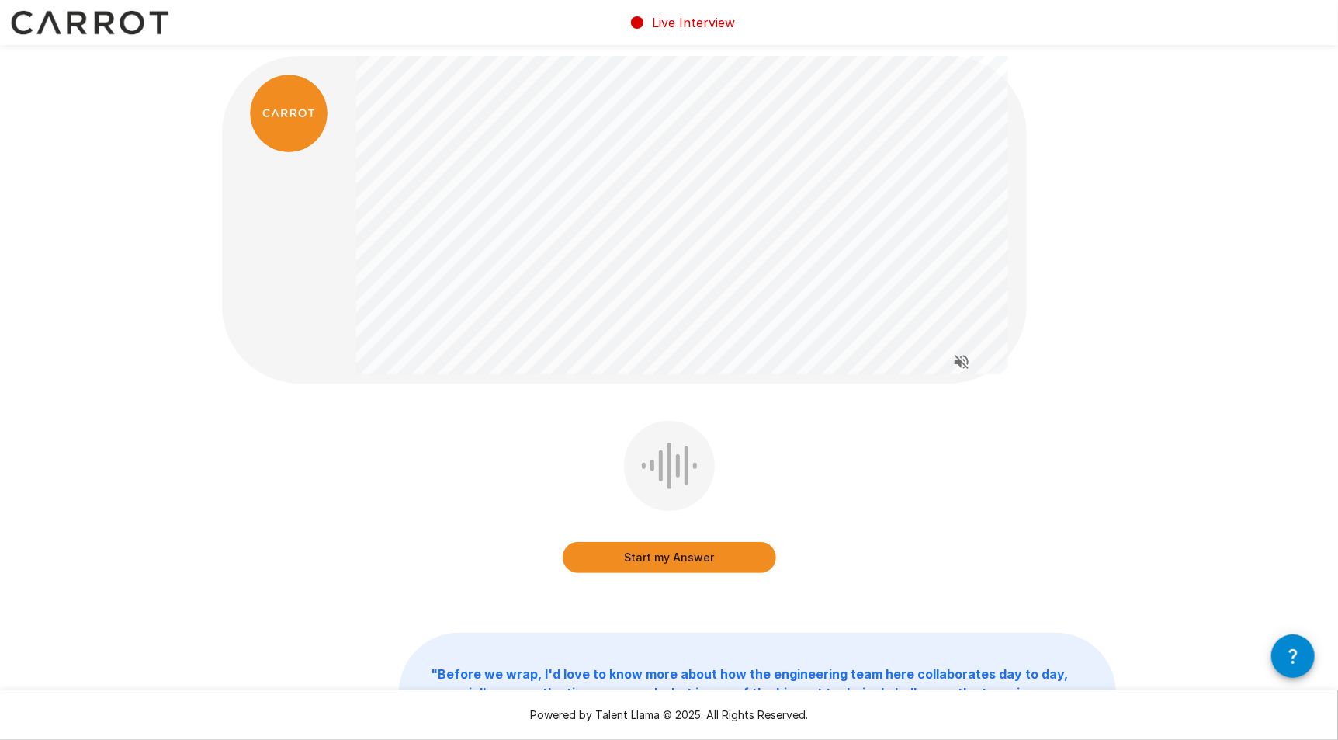
click at [692, 563] on button "Start my Answer" at bounding box center [669, 557] width 213 height 31
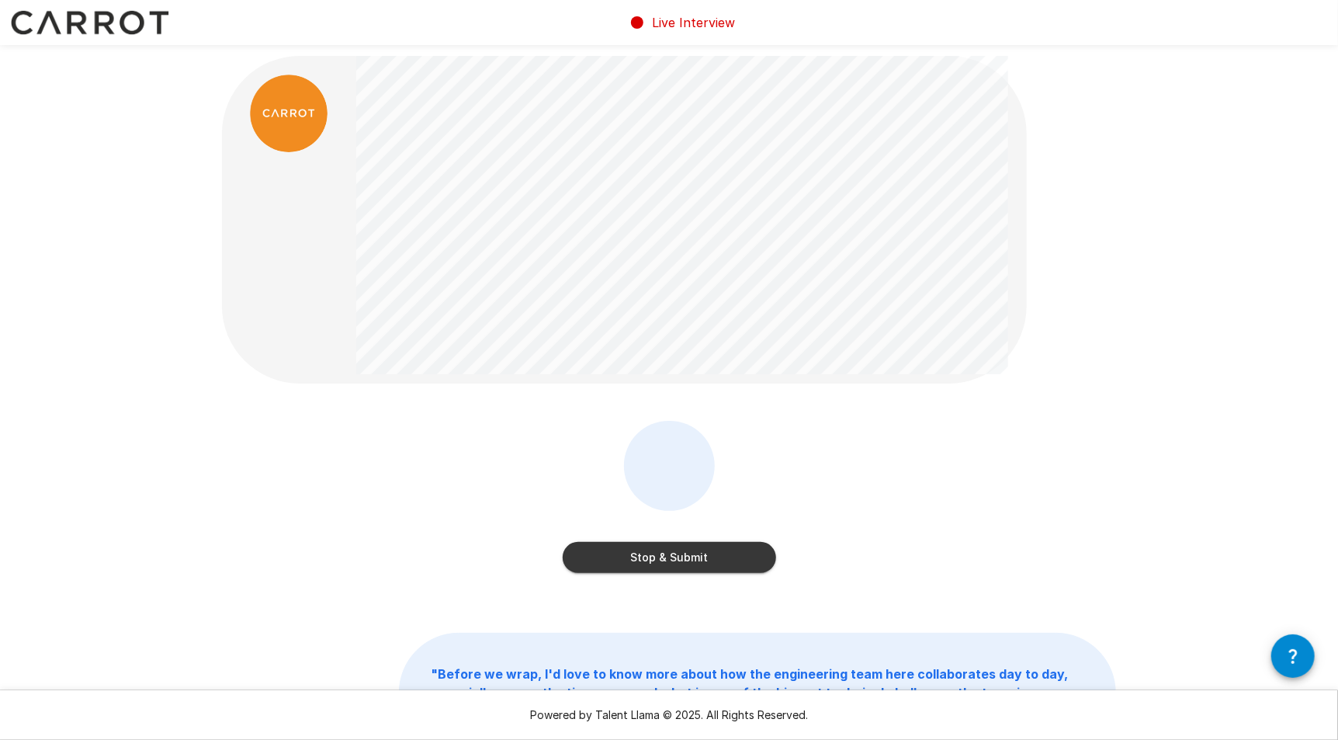
click at [690, 561] on button "Stop & Submit" at bounding box center [669, 557] width 213 height 31
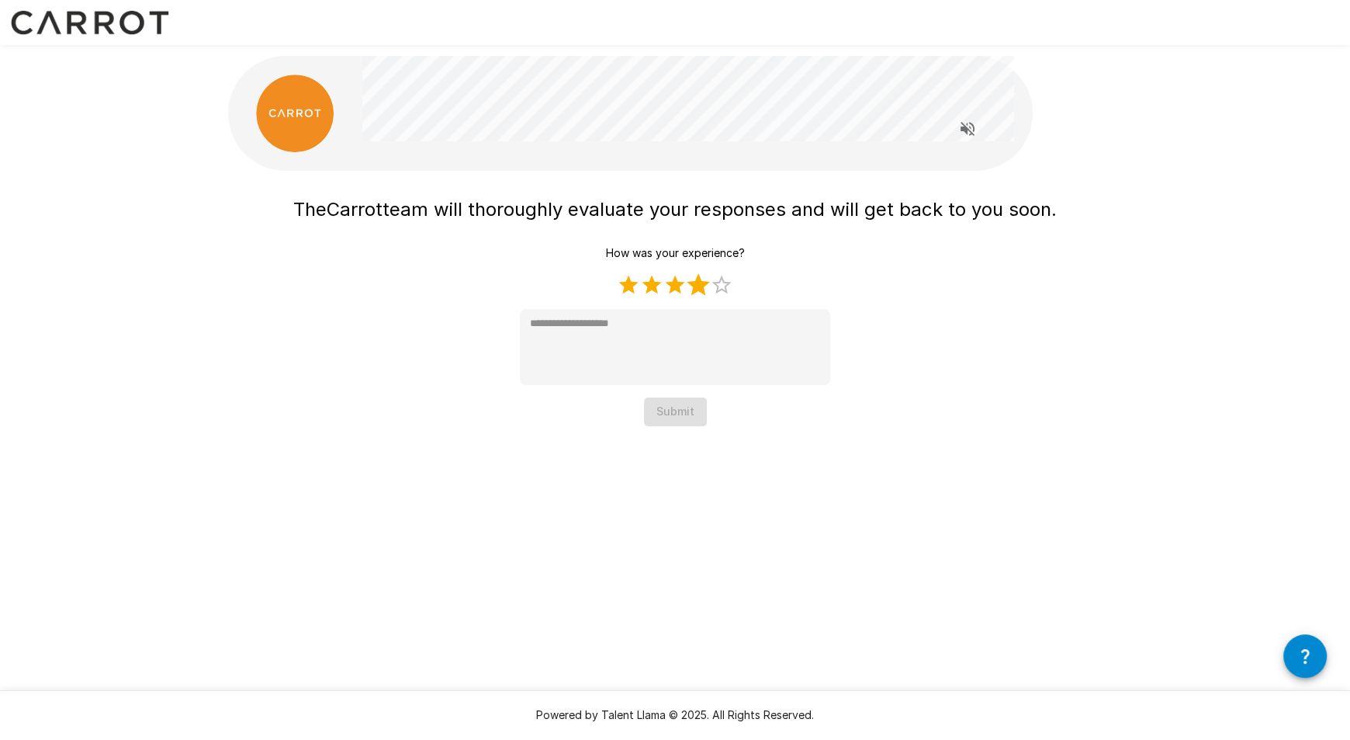
click at [705, 291] on label "4 Stars" at bounding box center [698, 284] width 23 height 23
type textarea "*"
click at [666, 400] on button "Submit" at bounding box center [675, 411] width 63 height 29
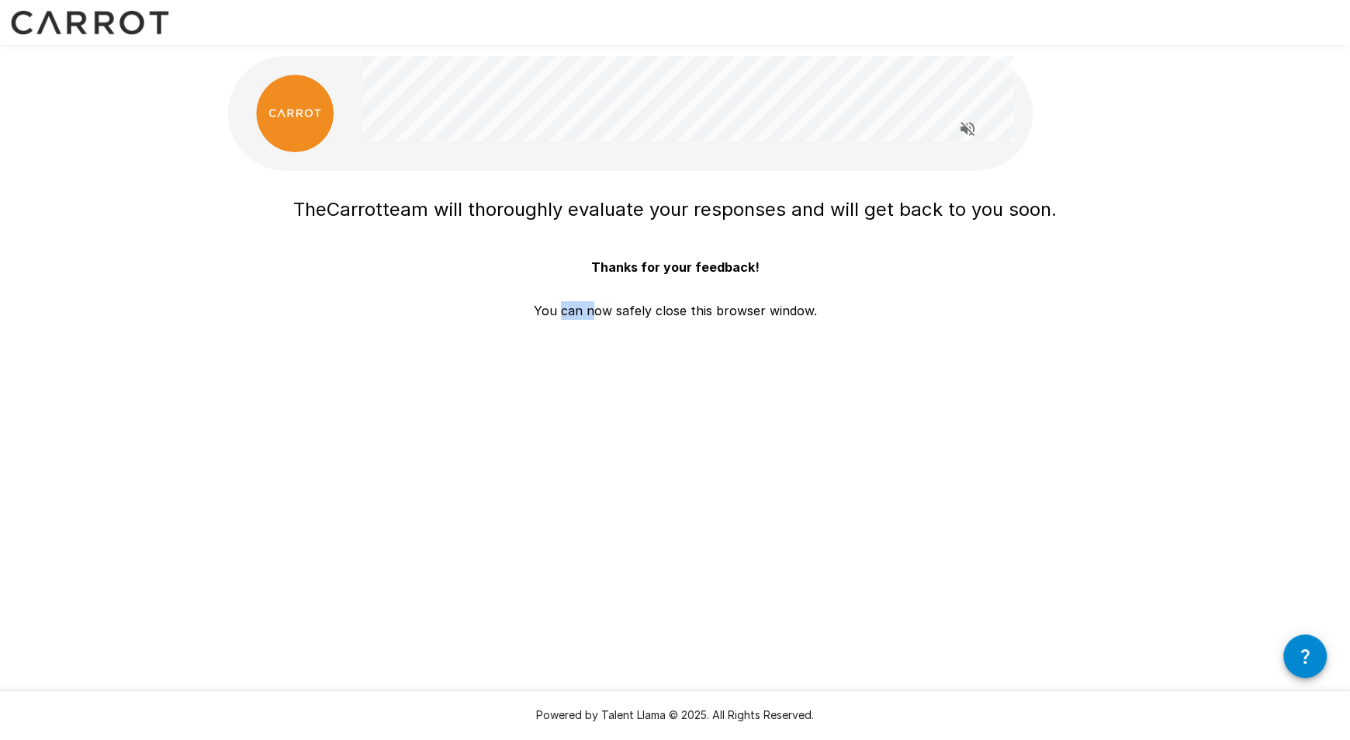
drag, startPoint x: 563, startPoint y: 288, endPoint x: 595, endPoint y: 321, distance: 46.1
click at [595, 321] on div "The Carrot team will thoroughly evaluate your responses and will get back to yo…" at bounding box center [675, 276] width 894 height 175
click at [608, 320] on div "The Carrot team will thoroughly evaluate your responses and will get back to yo…" at bounding box center [675, 276] width 894 height 175
click at [618, 315] on p "You can now safely close this browser window." at bounding box center [675, 304] width 283 height 31
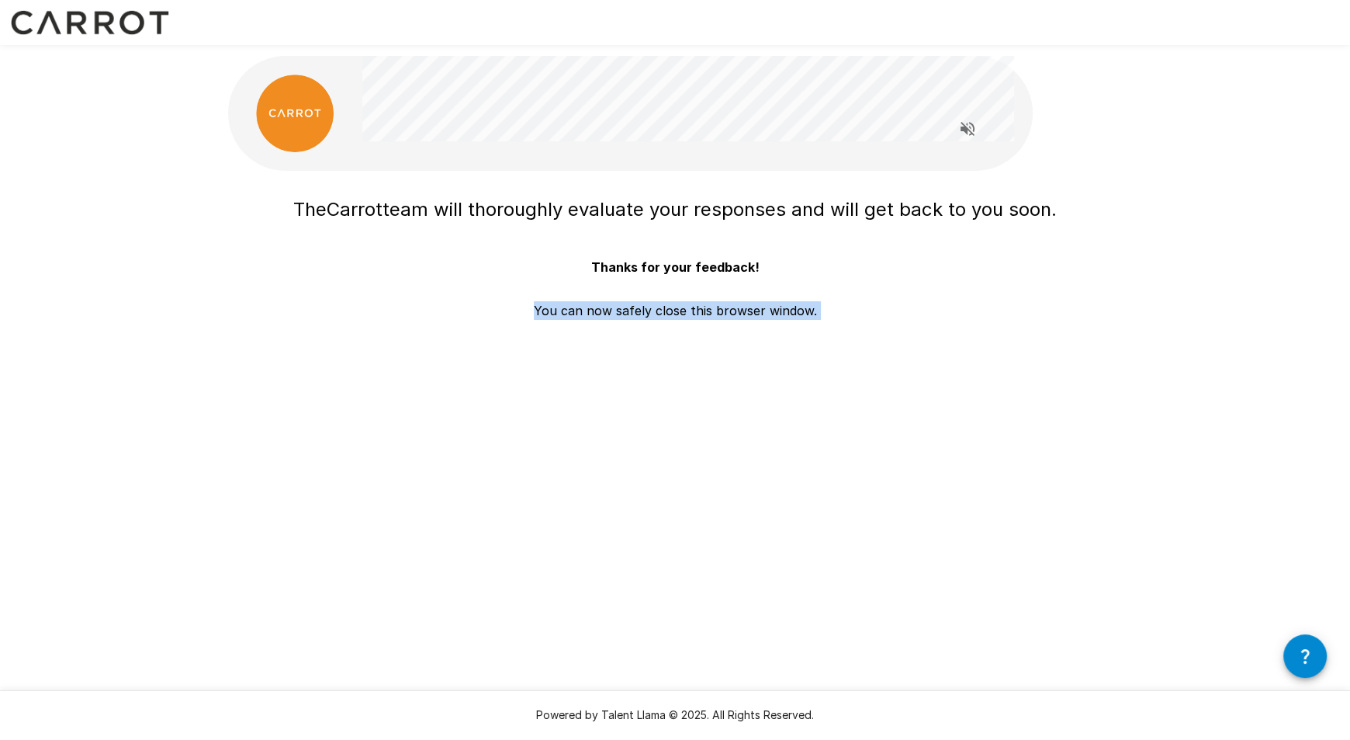
click at [618, 315] on p "You can now safely close this browser window." at bounding box center [675, 304] width 283 height 31
click at [617, 315] on p "You can now safely close this browser window." at bounding box center [675, 304] width 283 height 31
